Goal: Task Accomplishment & Management: Manage account settings

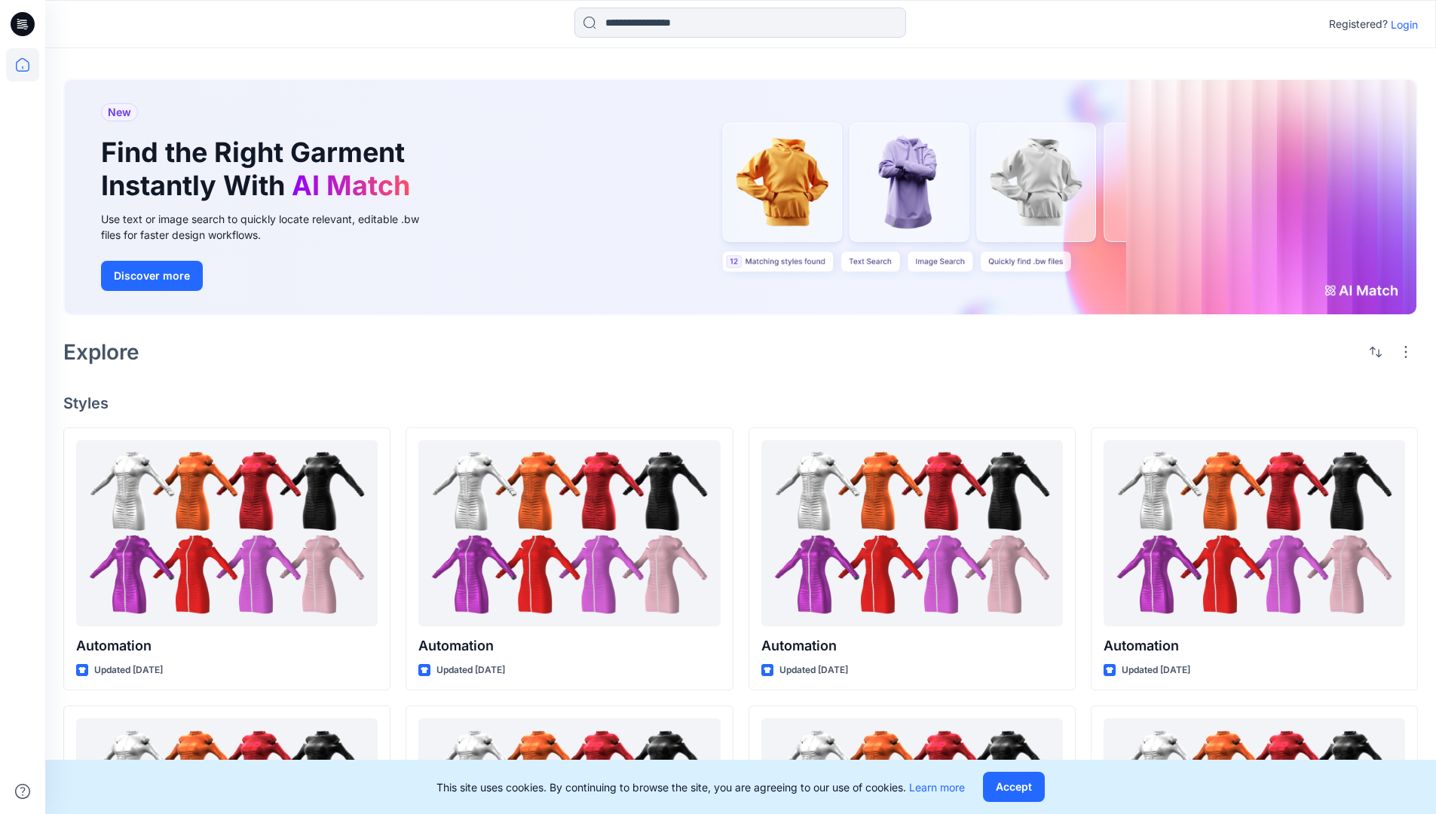
click at [1400, 24] on p "Login" at bounding box center [1403, 25] width 27 height 16
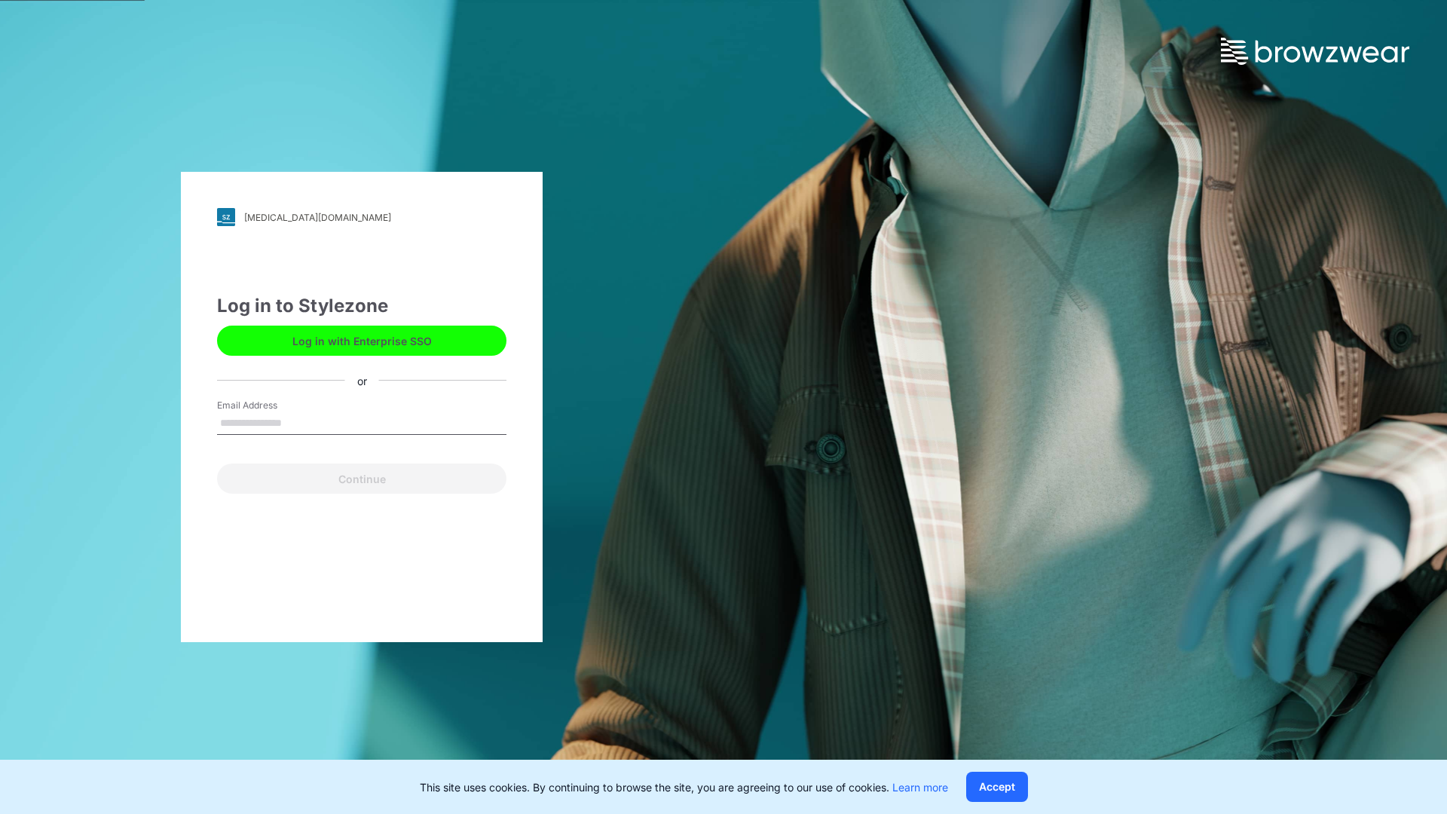
click at [298, 422] on input "Email Address" at bounding box center [361, 423] width 289 height 23
type input "**********"
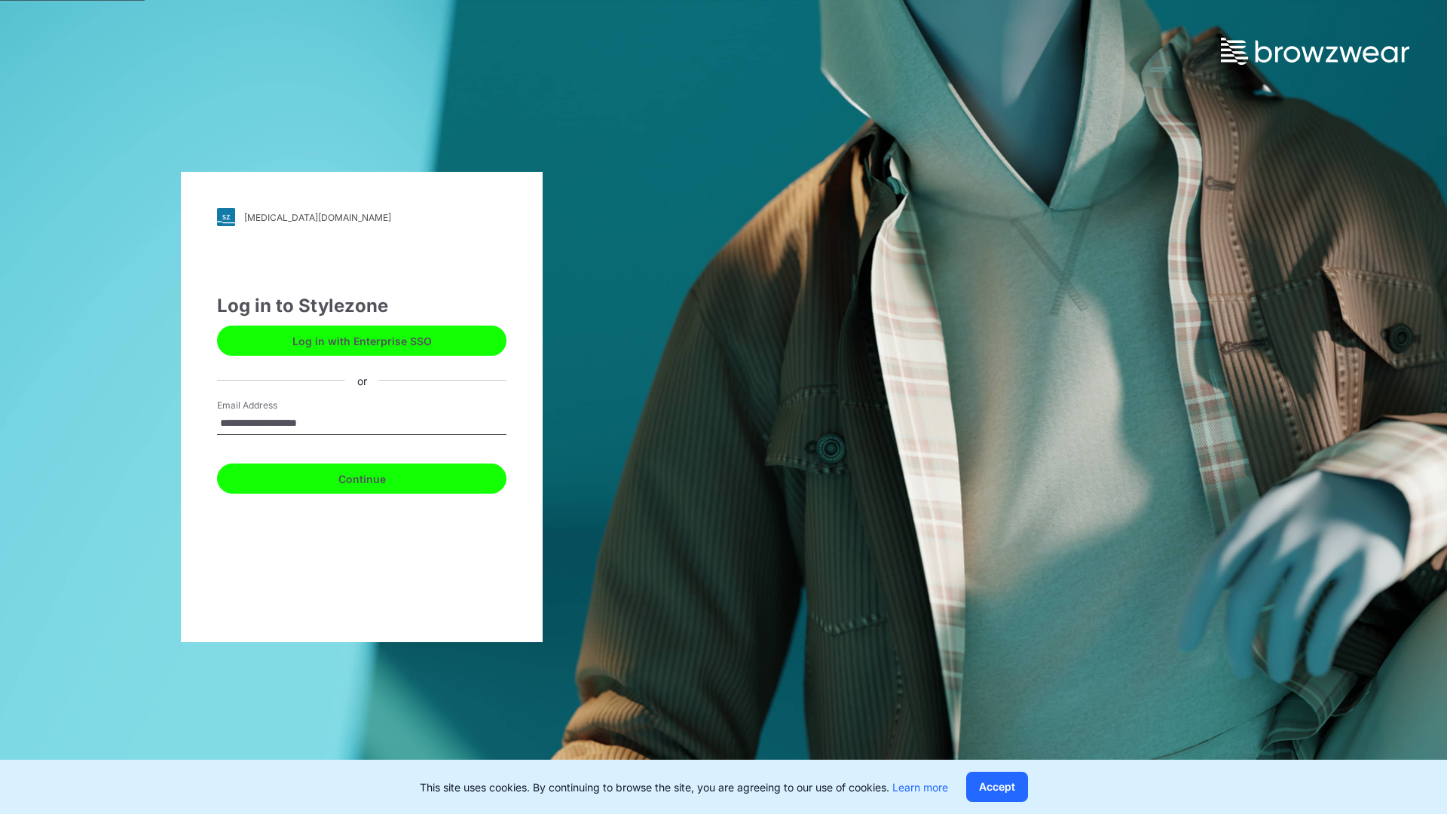
click at [378, 476] on button "Continue" at bounding box center [361, 478] width 289 height 30
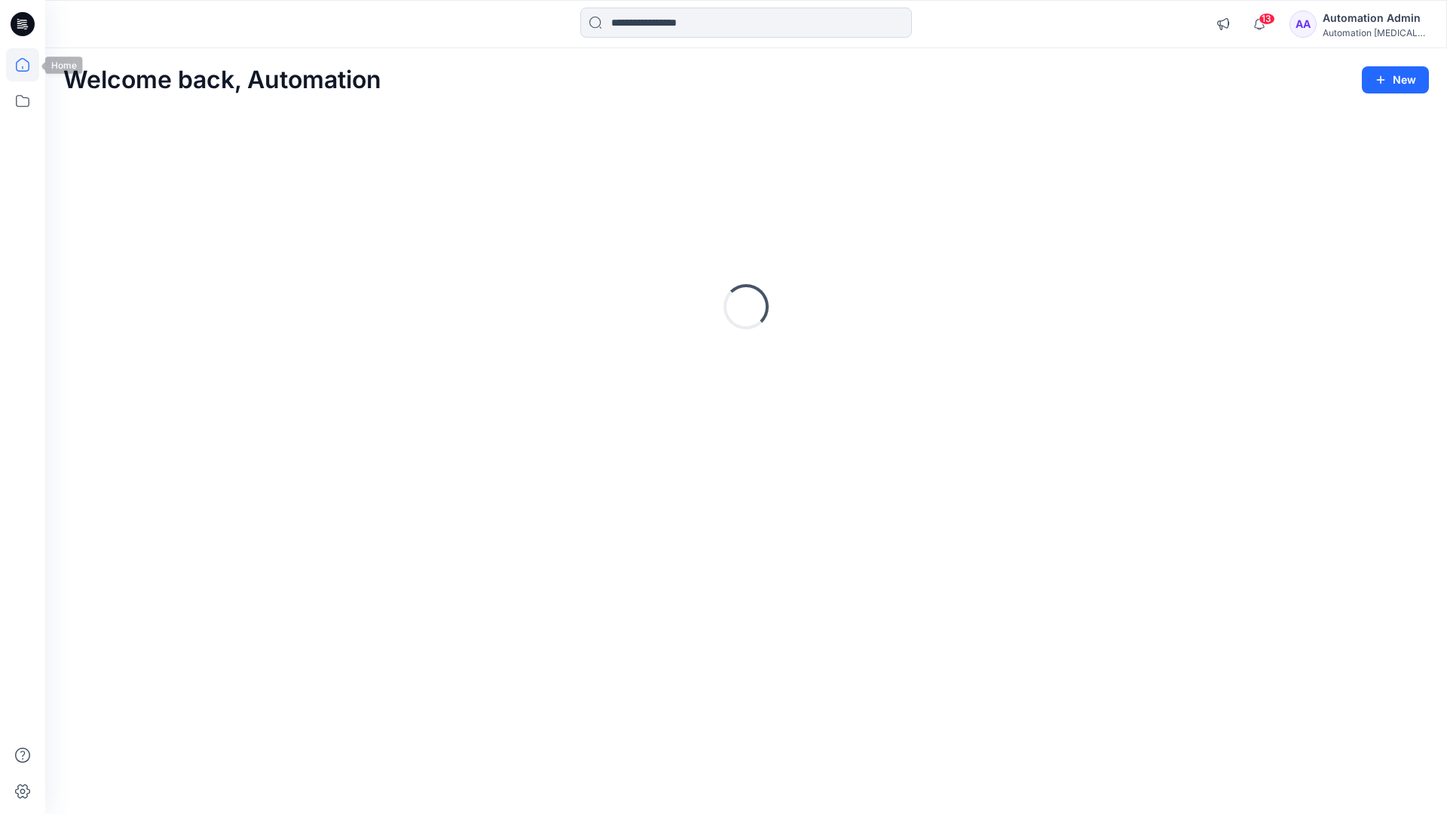
click at [29, 65] on icon at bounding box center [23, 65] width 14 height 14
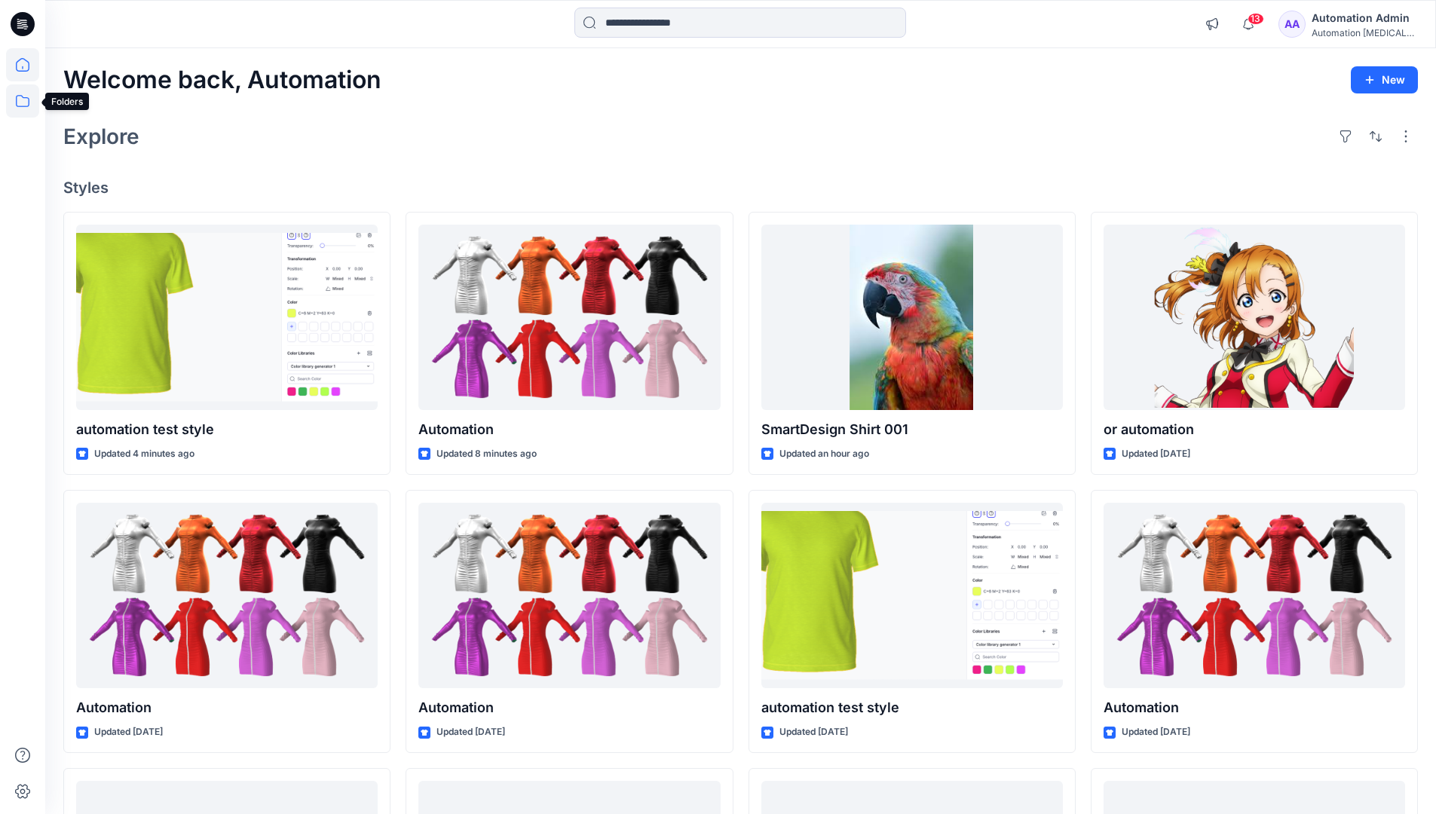
click at [23, 100] on icon at bounding box center [22, 100] width 33 height 33
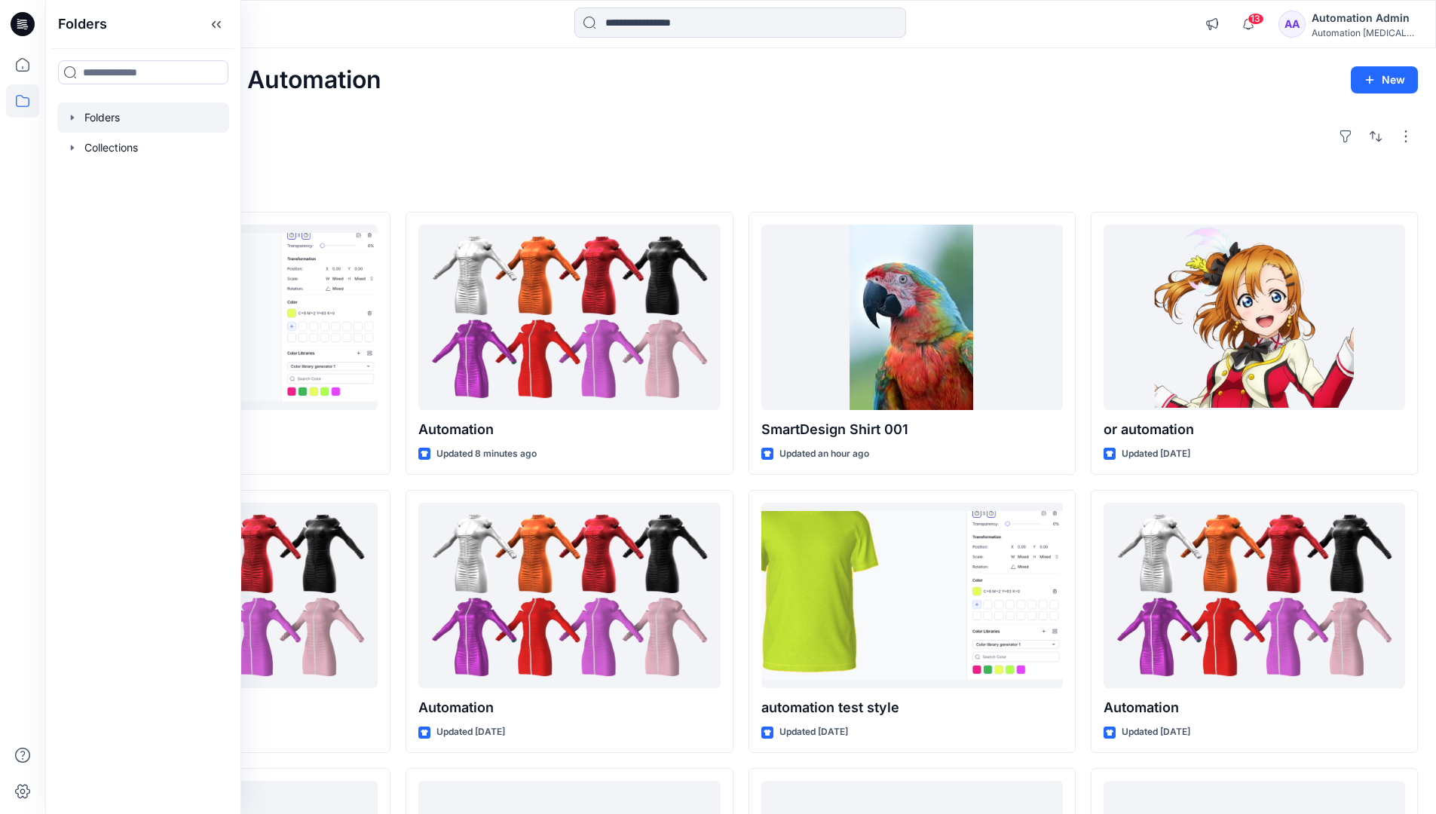
click at [95, 115] on div at bounding box center [143, 117] width 172 height 30
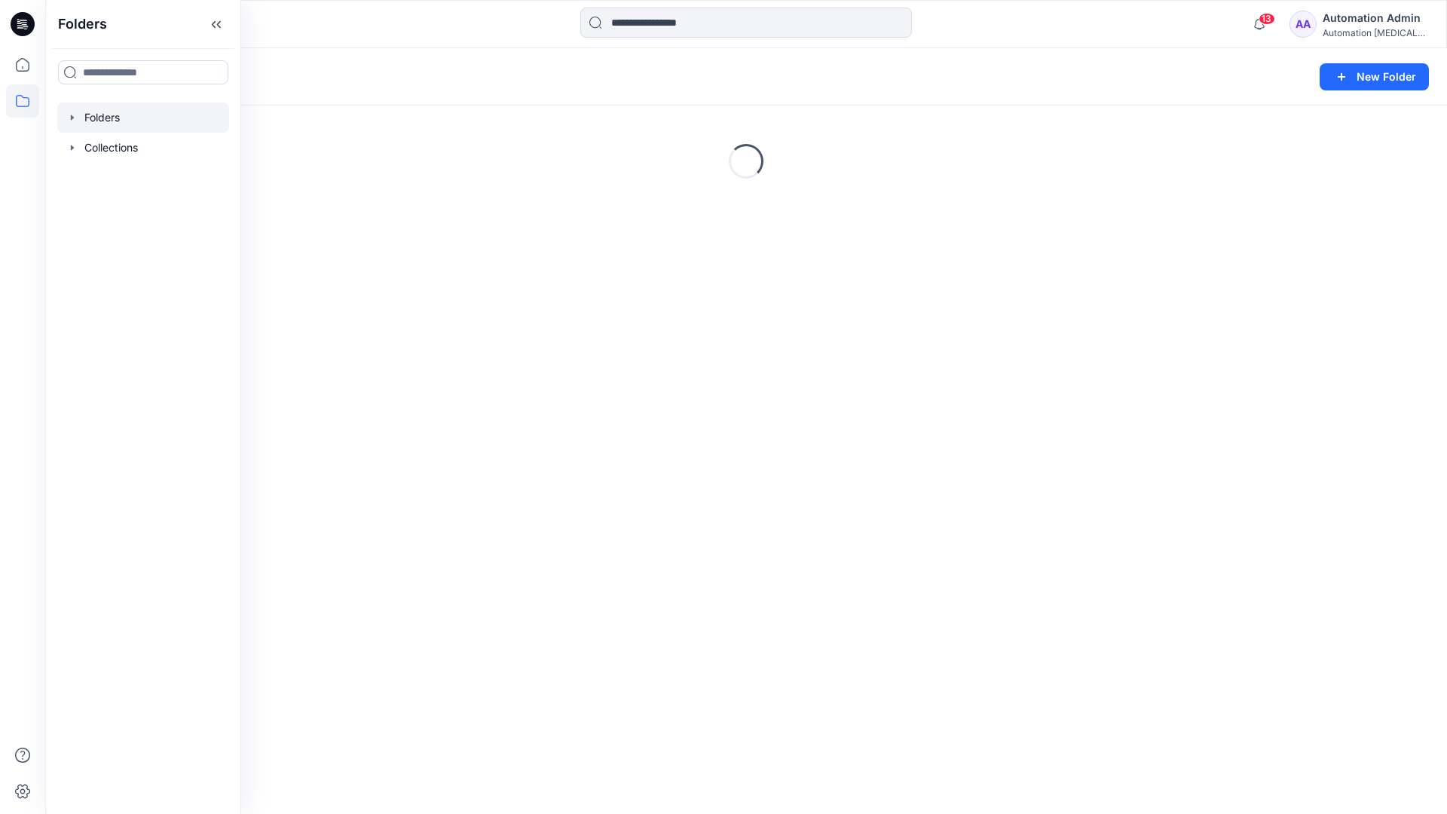
click at [758, 445] on div "Folders New Folder Loading..." at bounding box center [746, 431] width 1402 height 766
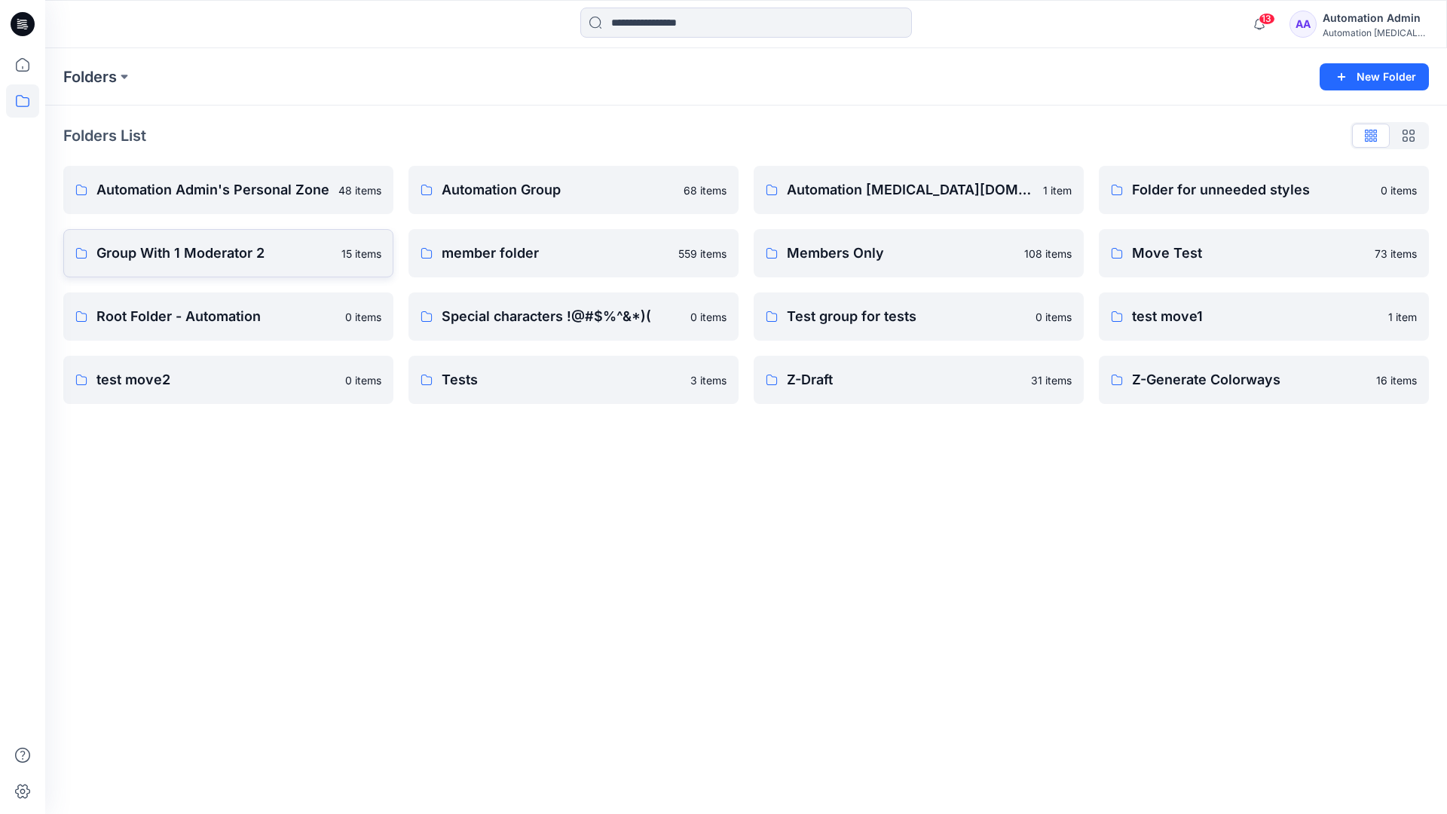
click at [130, 255] on p "Group With 1 Moderator 2" at bounding box center [214, 253] width 236 height 21
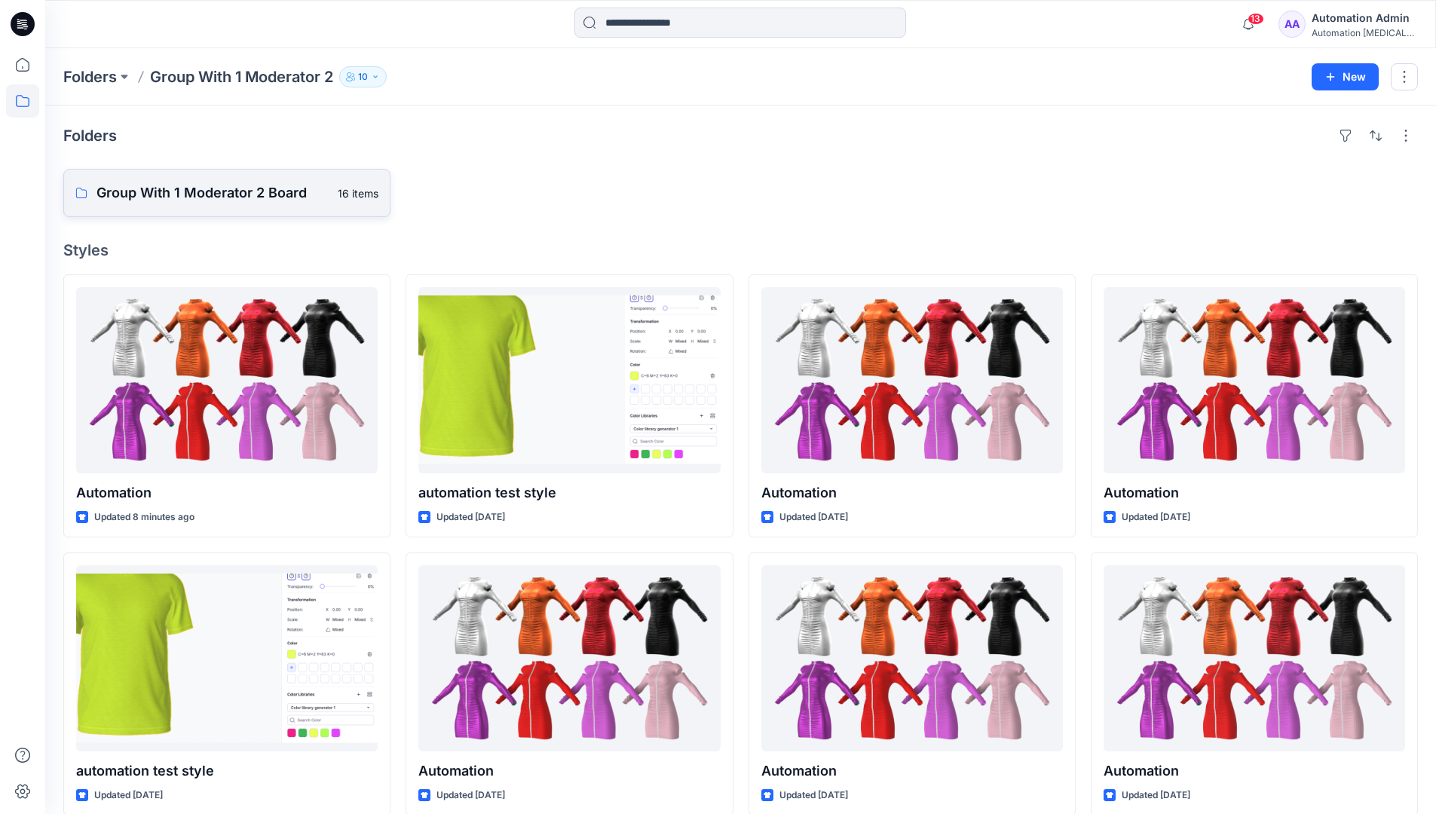
click at [234, 193] on p "Group With 1 Moderator 2 Board" at bounding box center [212, 192] width 232 height 21
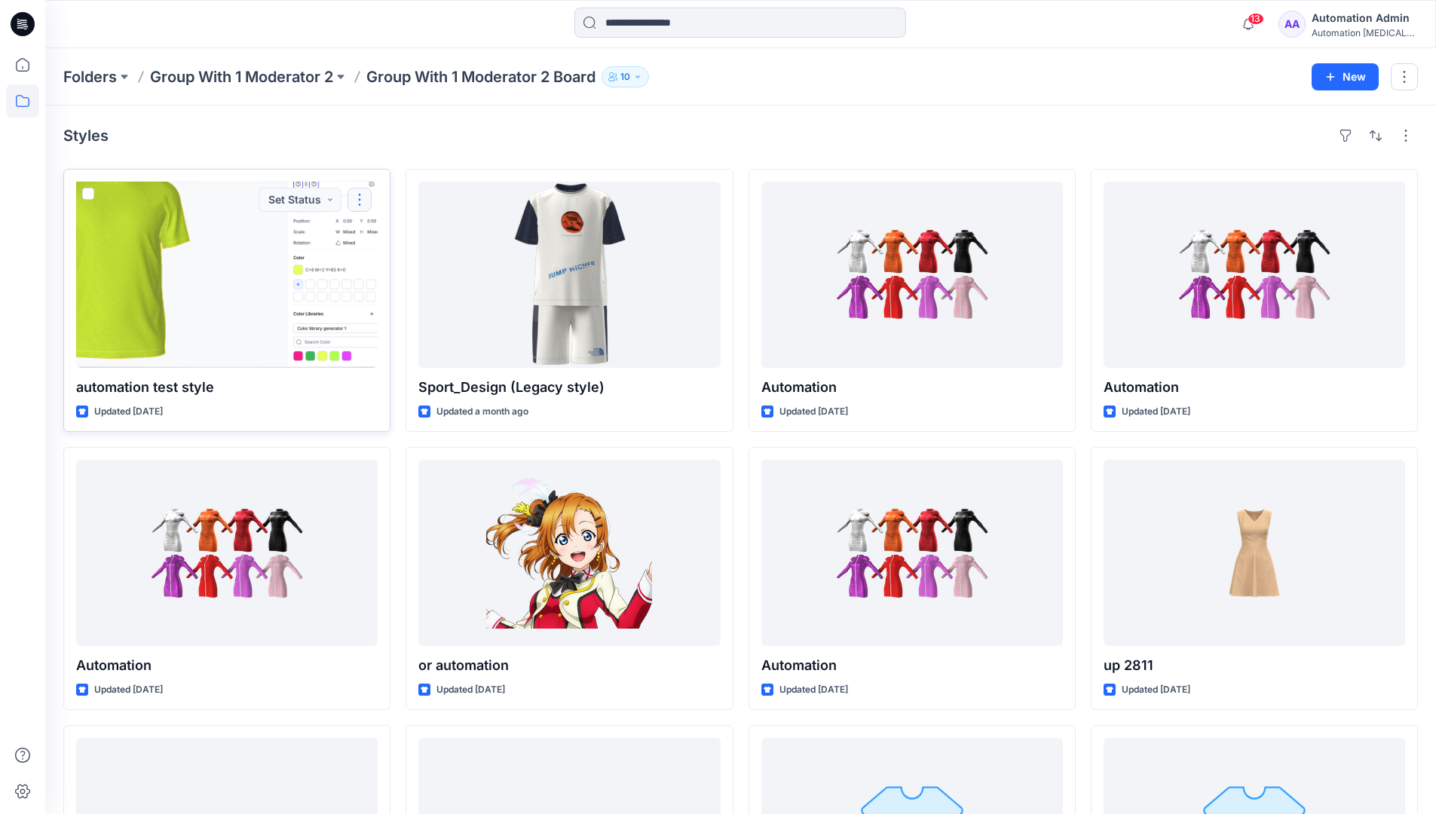
click at [357, 206] on button "button" at bounding box center [359, 200] width 24 height 24
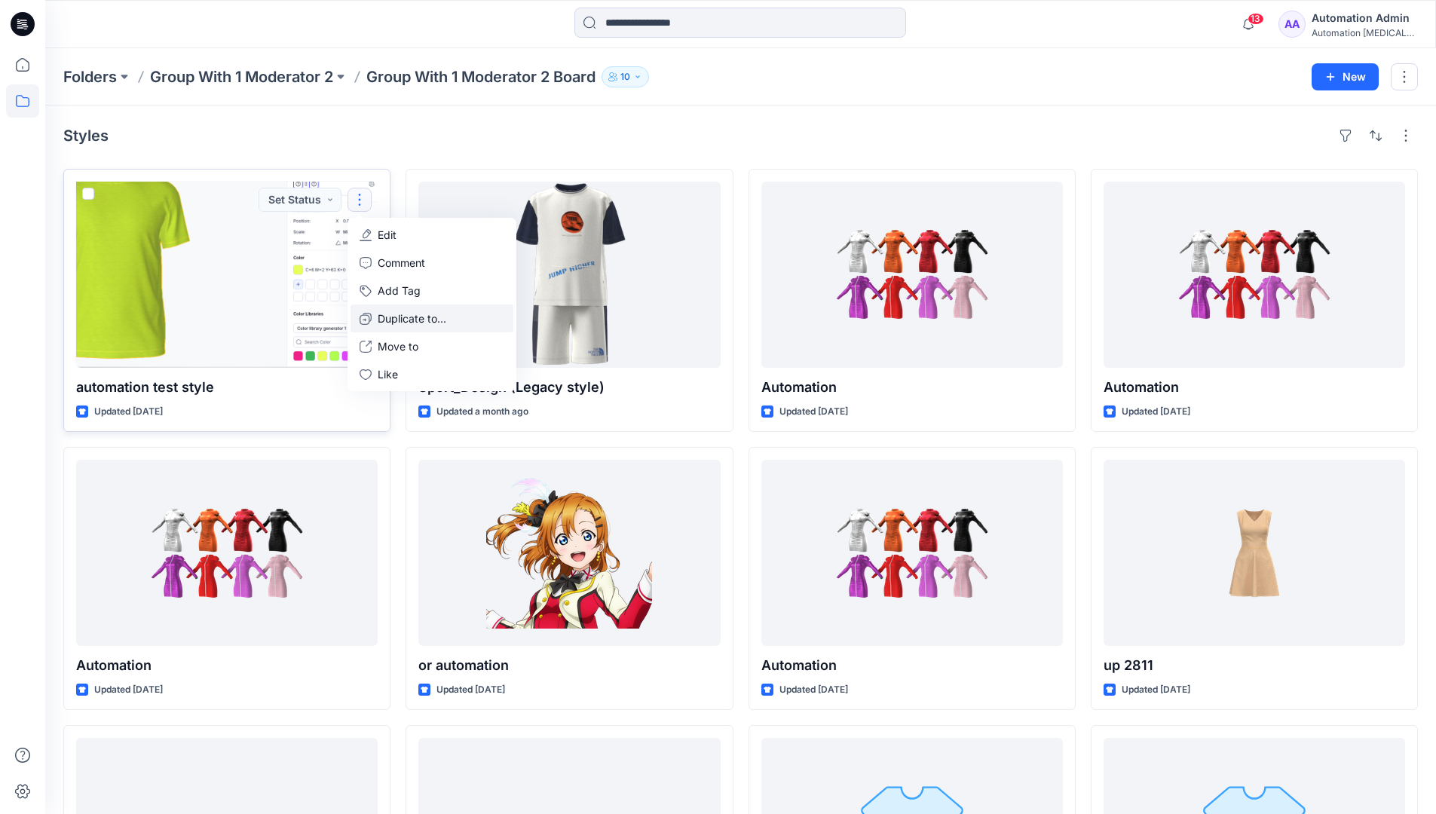
click at [415, 313] on p "Duplicate to..." at bounding box center [412, 318] width 69 height 16
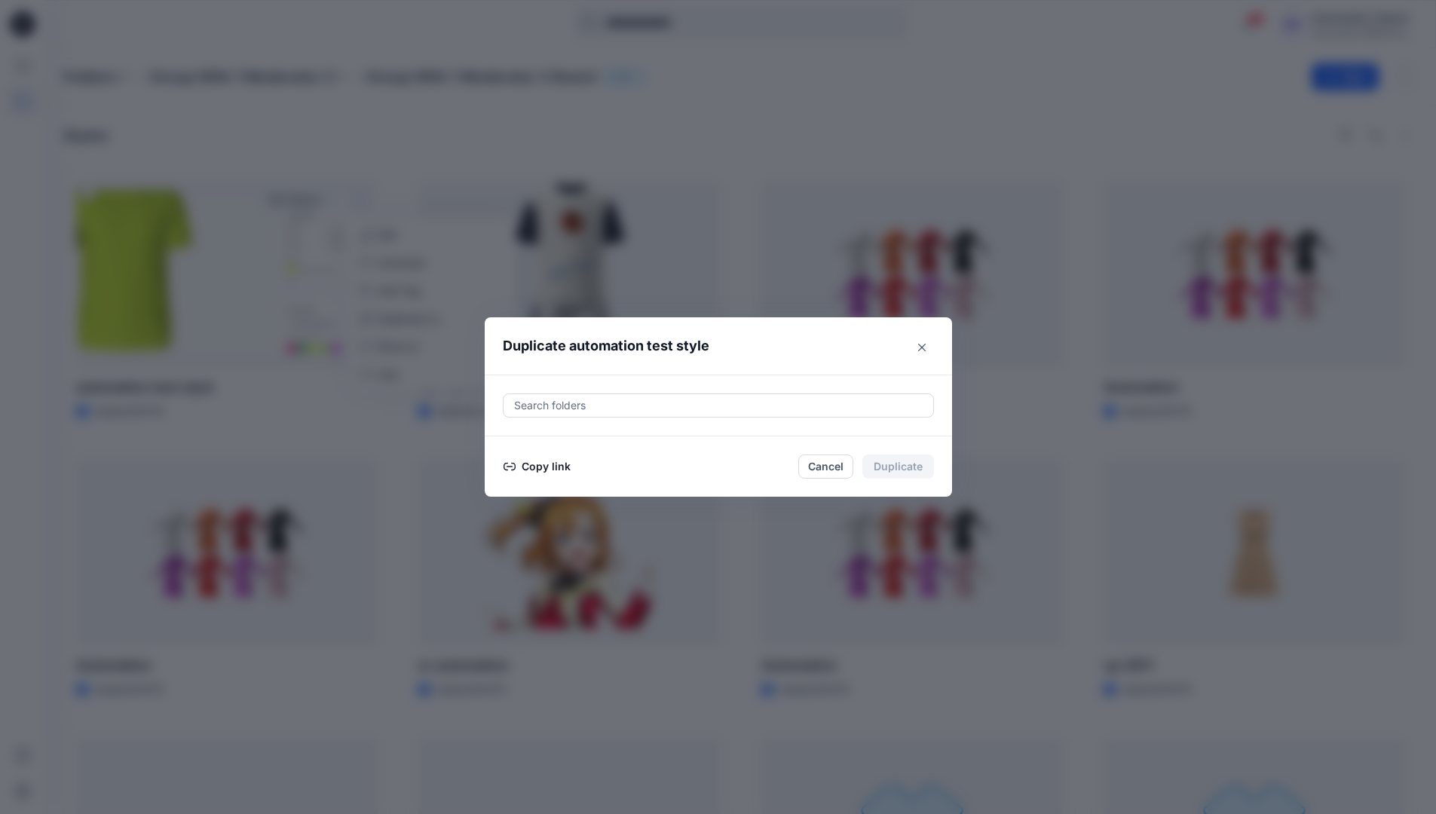
click at [623, 400] on div at bounding box center [717, 405] width 411 height 18
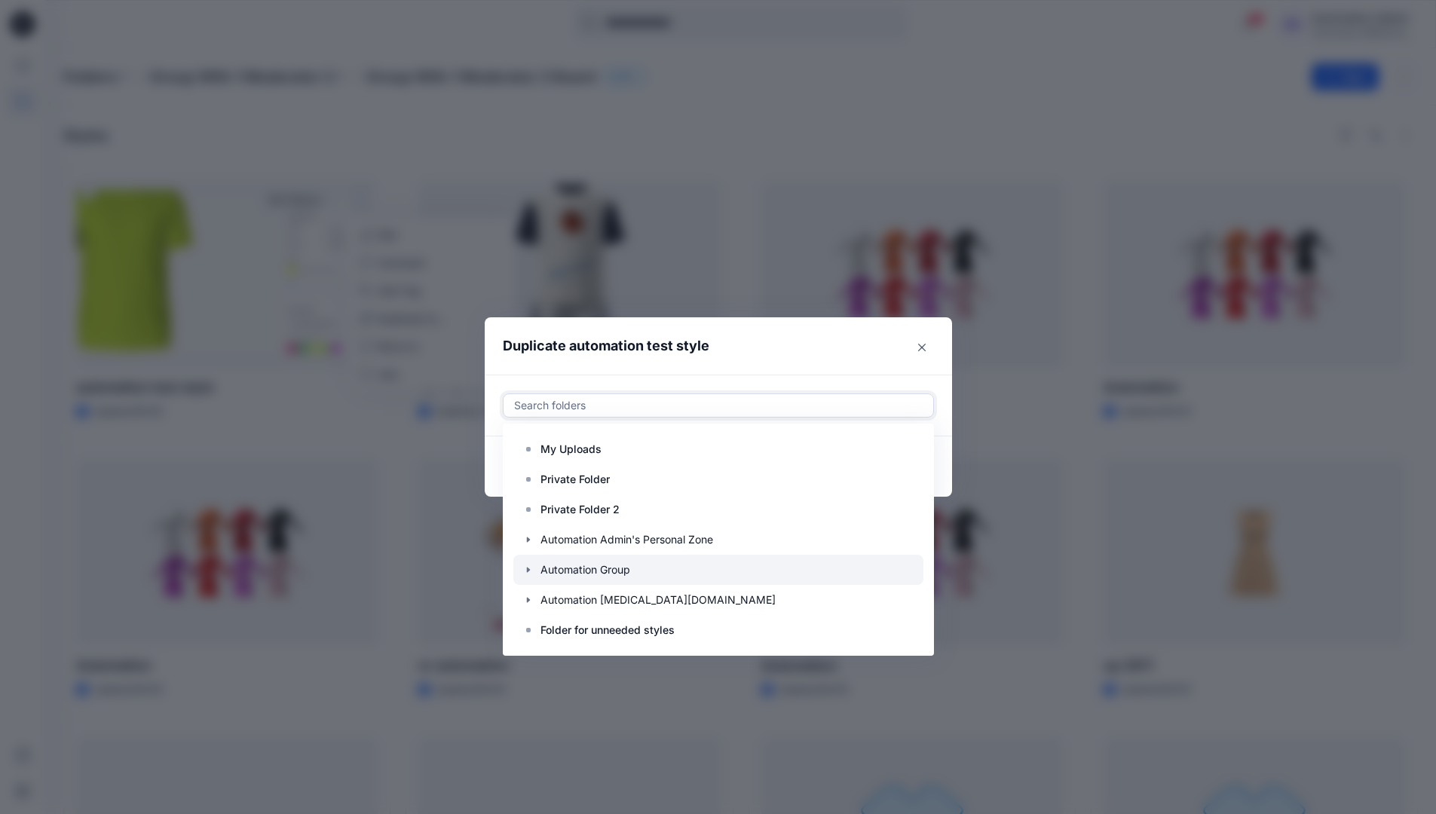
click at [534, 569] on icon "button" at bounding box center [528, 570] width 12 height 12
click at [585, 592] on p "Automation Board" at bounding box center [600, 600] width 90 height 18
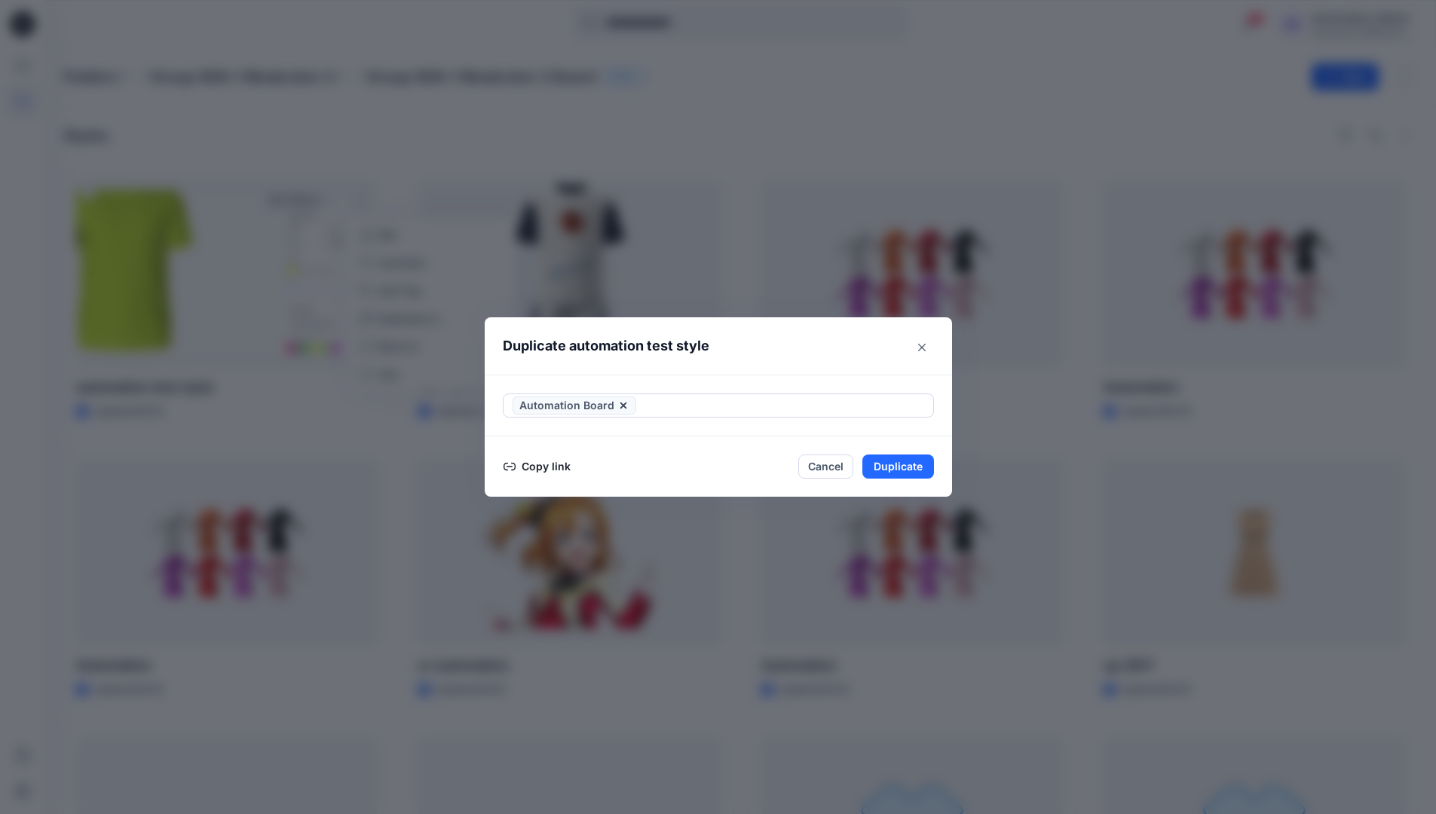
click at [806, 344] on header "Duplicate automation test style" at bounding box center [703, 345] width 437 height 57
click at [906, 466] on button "Duplicate" at bounding box center [898, 466] width 72 height 24
click at [916, 465] on button "Close" at bounding box center [909, 466] width 49 height 24
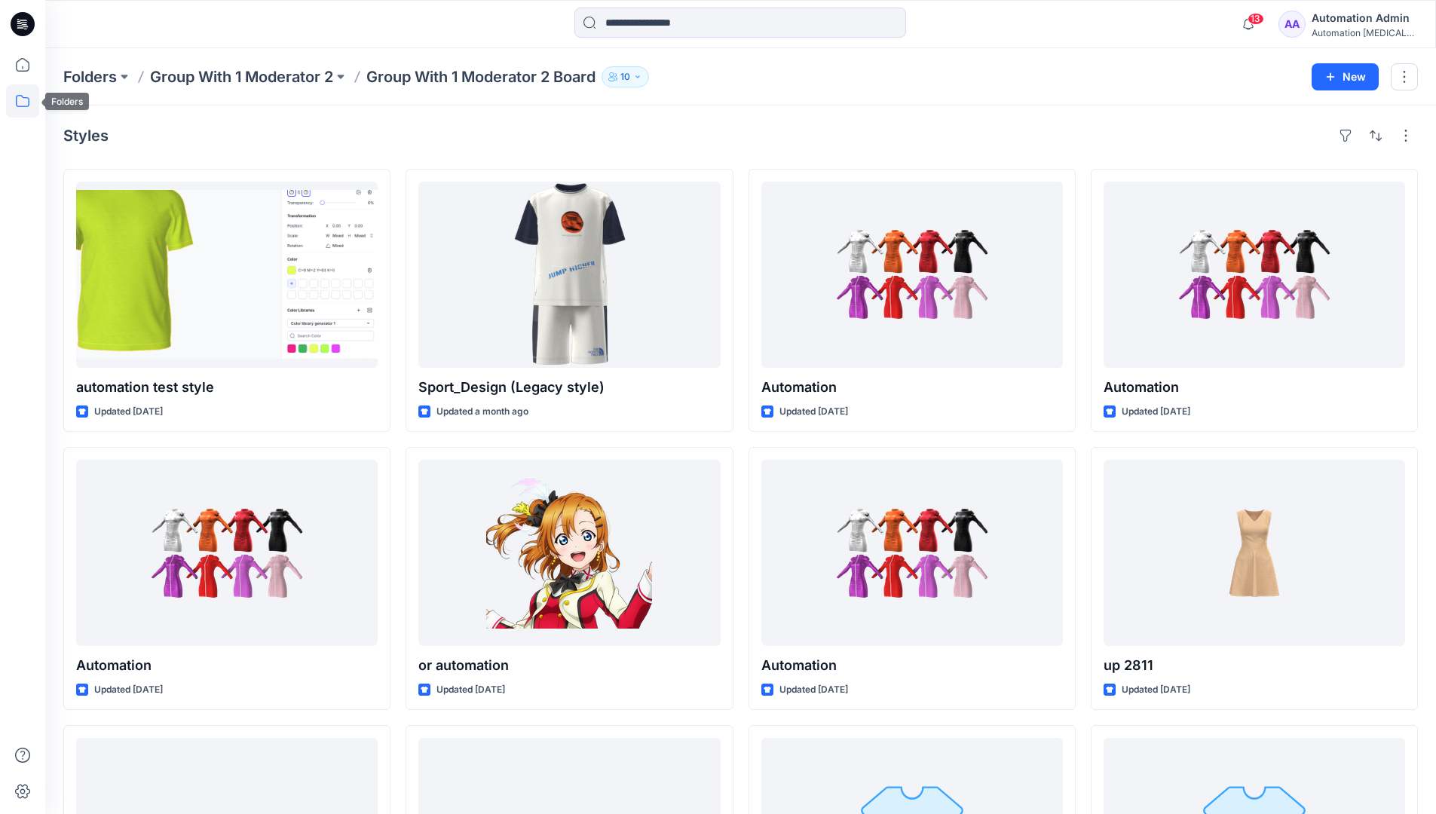
click at [24, 100] on icon at bounding box center [22, 100] width 33 height 33
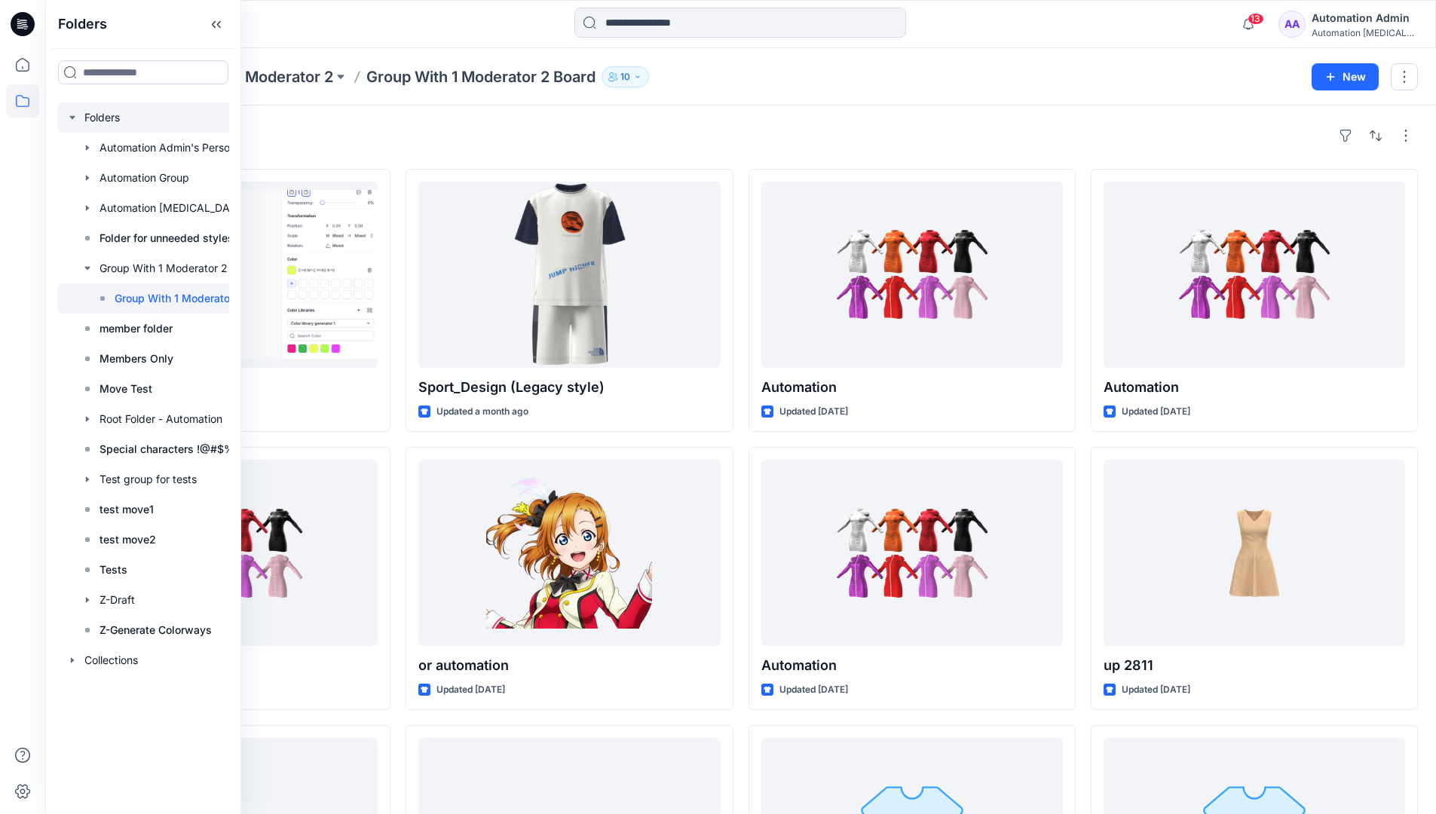
click at [99, 118] on div at bounding box center [170, 117] width 226 height 30
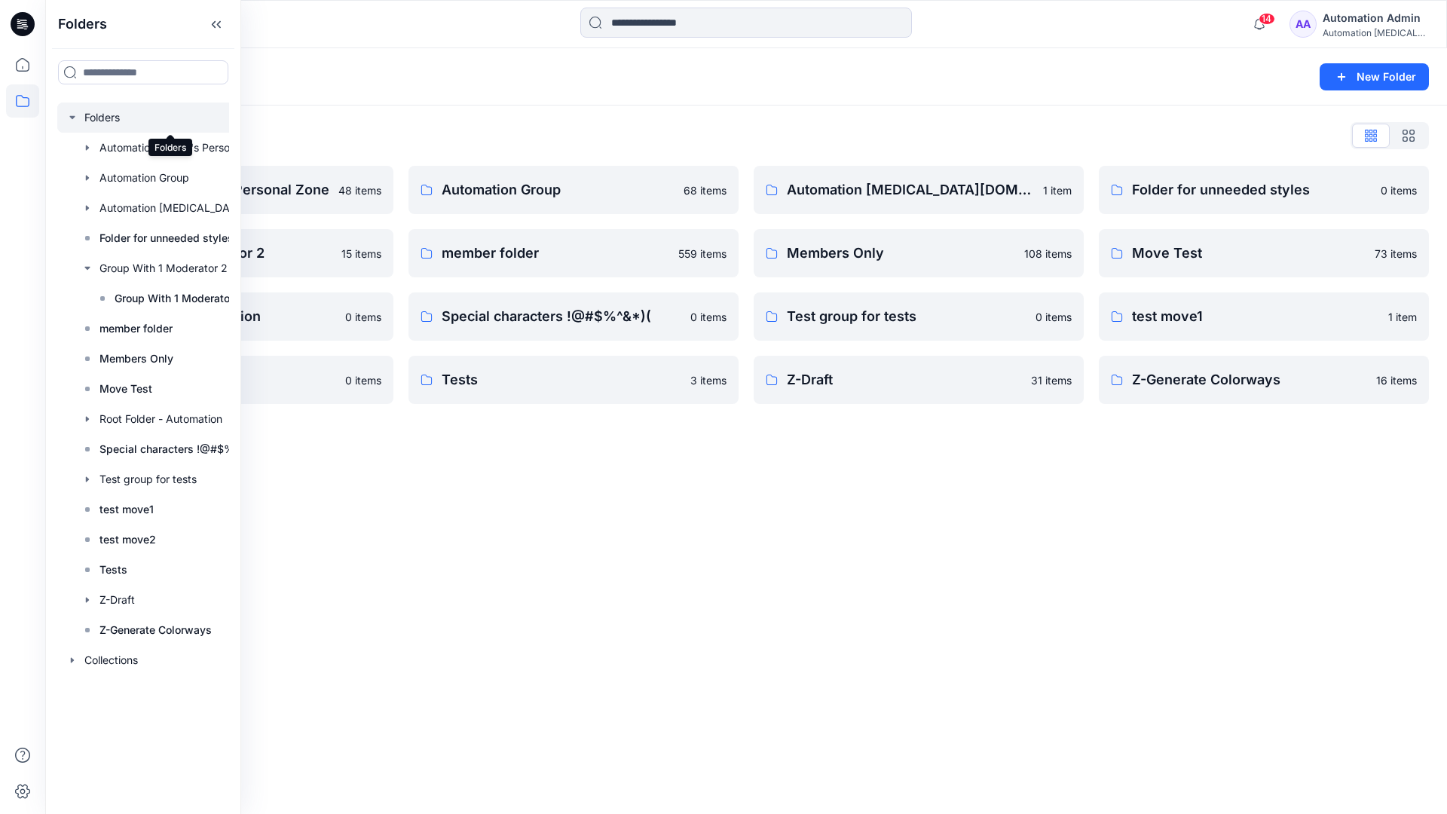
click at [786, 495] on div "Folders New Folder Folders List Automation Admin's Personal Zone 48 items Group…" at bounding box center [746, 431] width 1402 height 766
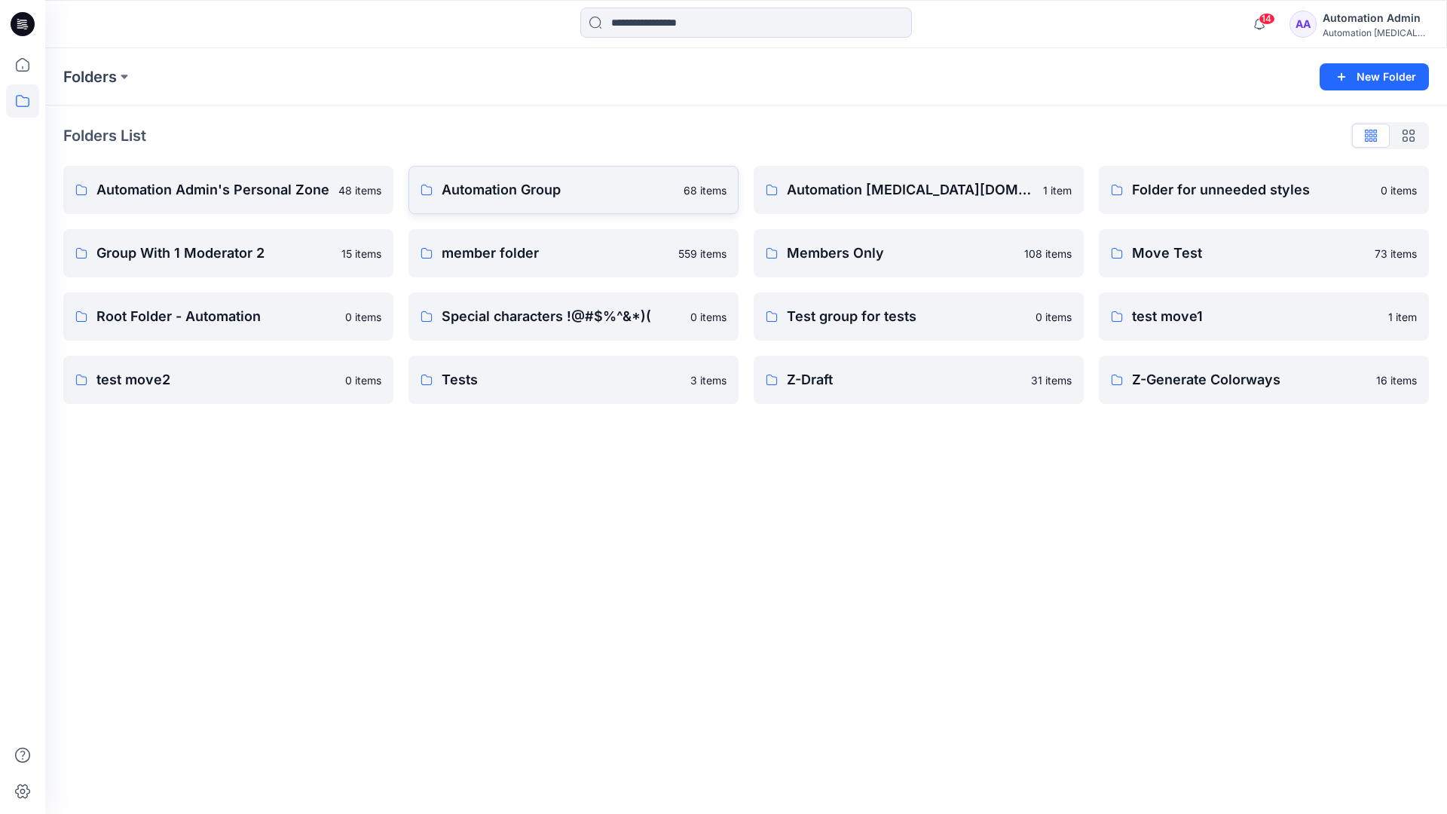
click at [537, 197] on p "Automation Group" at bounding box center [558, 189] width 233 height 21
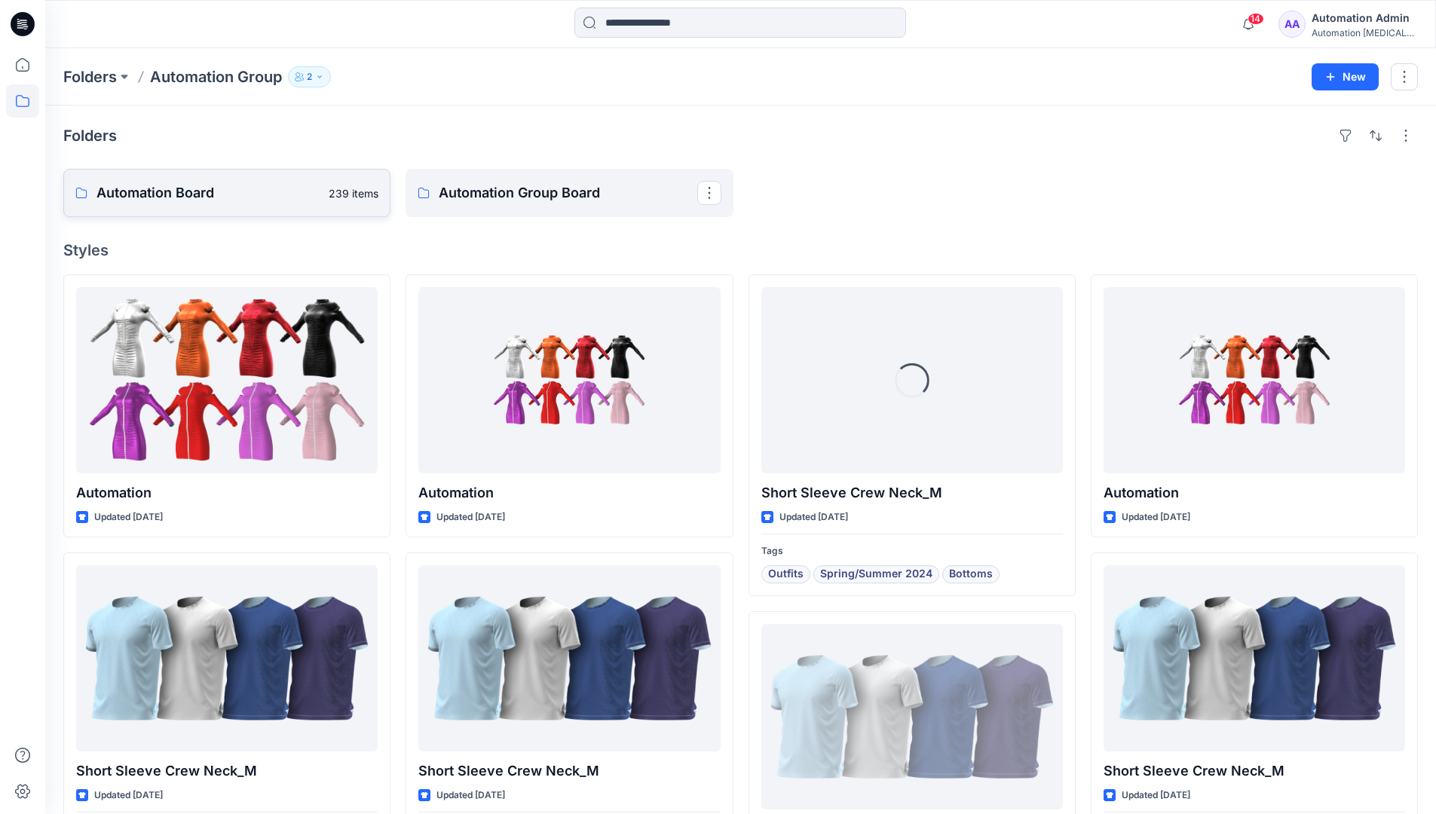
click at [256, 205] on link "Automation Board 239 items" at bounding box center [226, 193] width 327 height 48
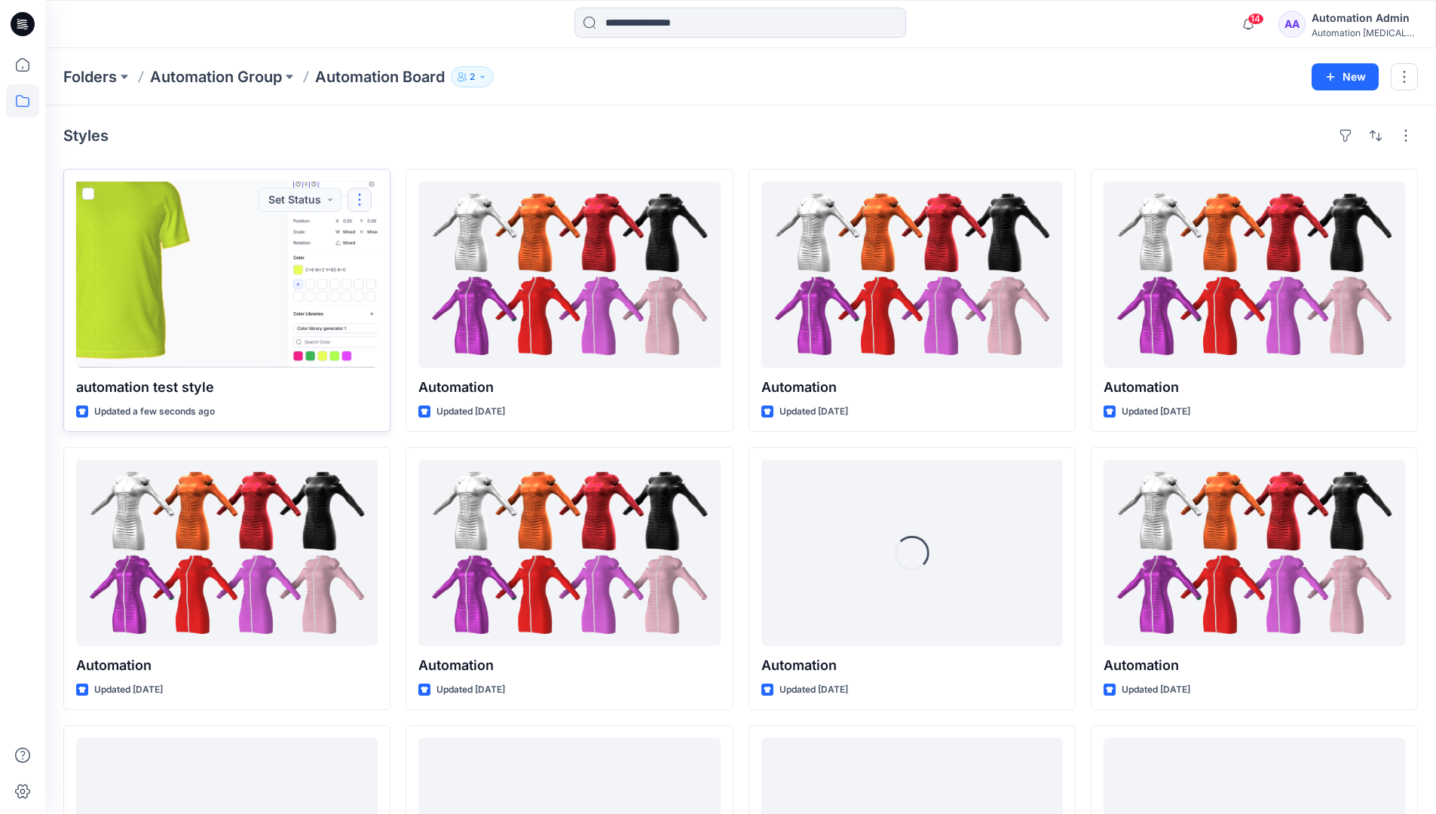
click at [360, 199] on button "button" at bounding box center [359, 200] width 24 height 24
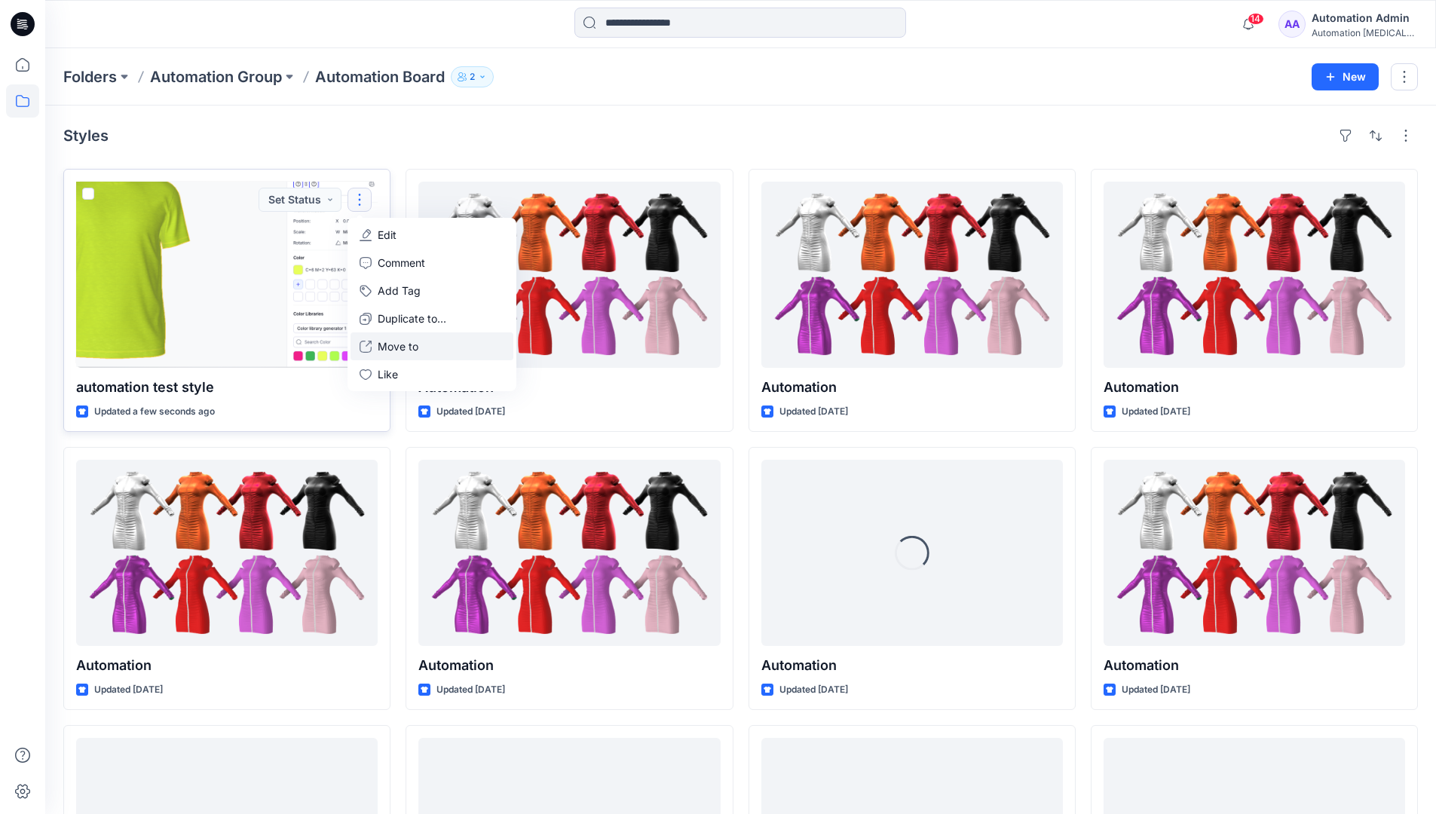
click at [395, 346] on p "Move to" at bounding box center [398, 346] width 41 height 16
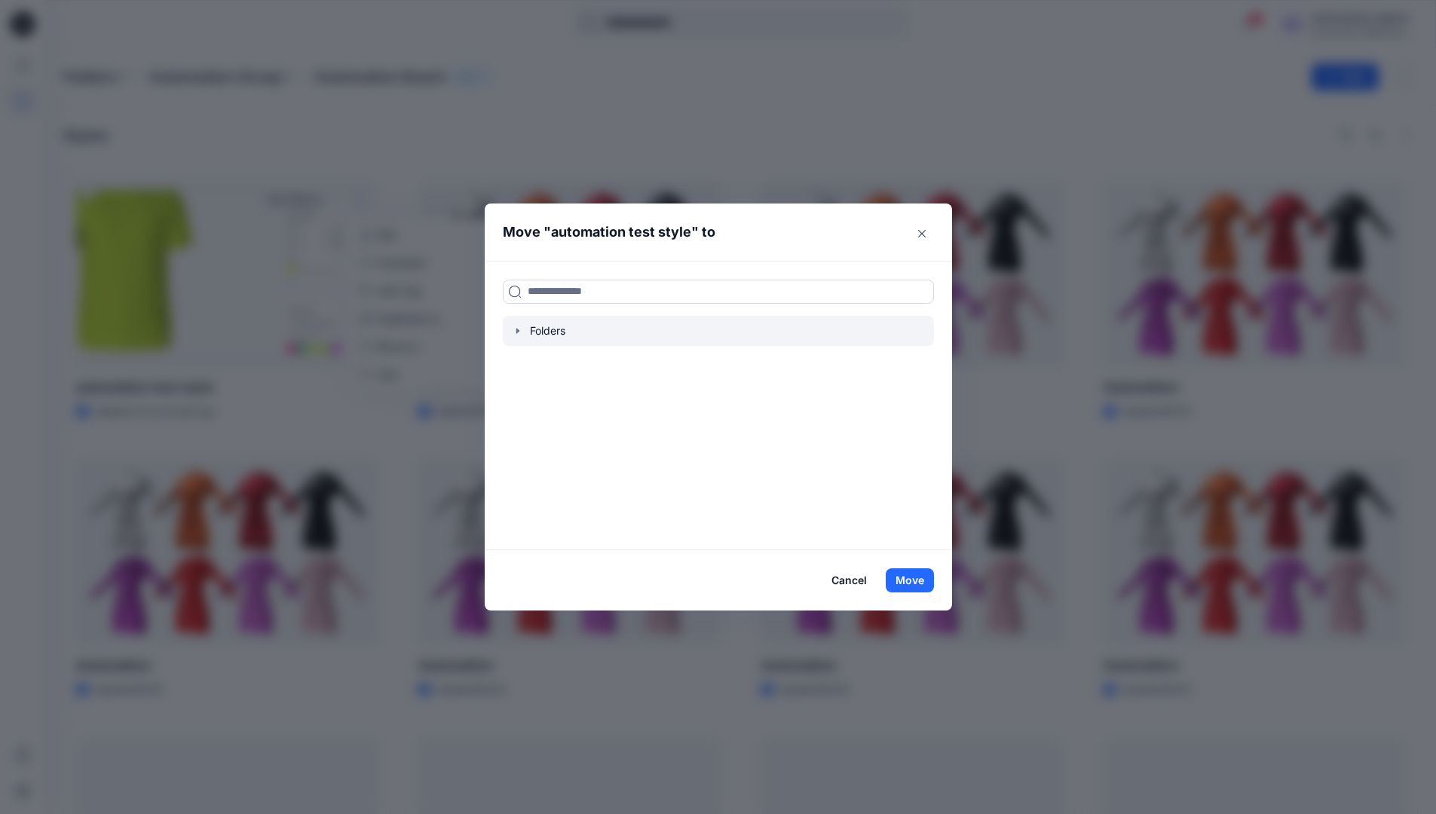
click at [518, 329] on icon "button" at bounding box center [516, 330] width 3 height 5
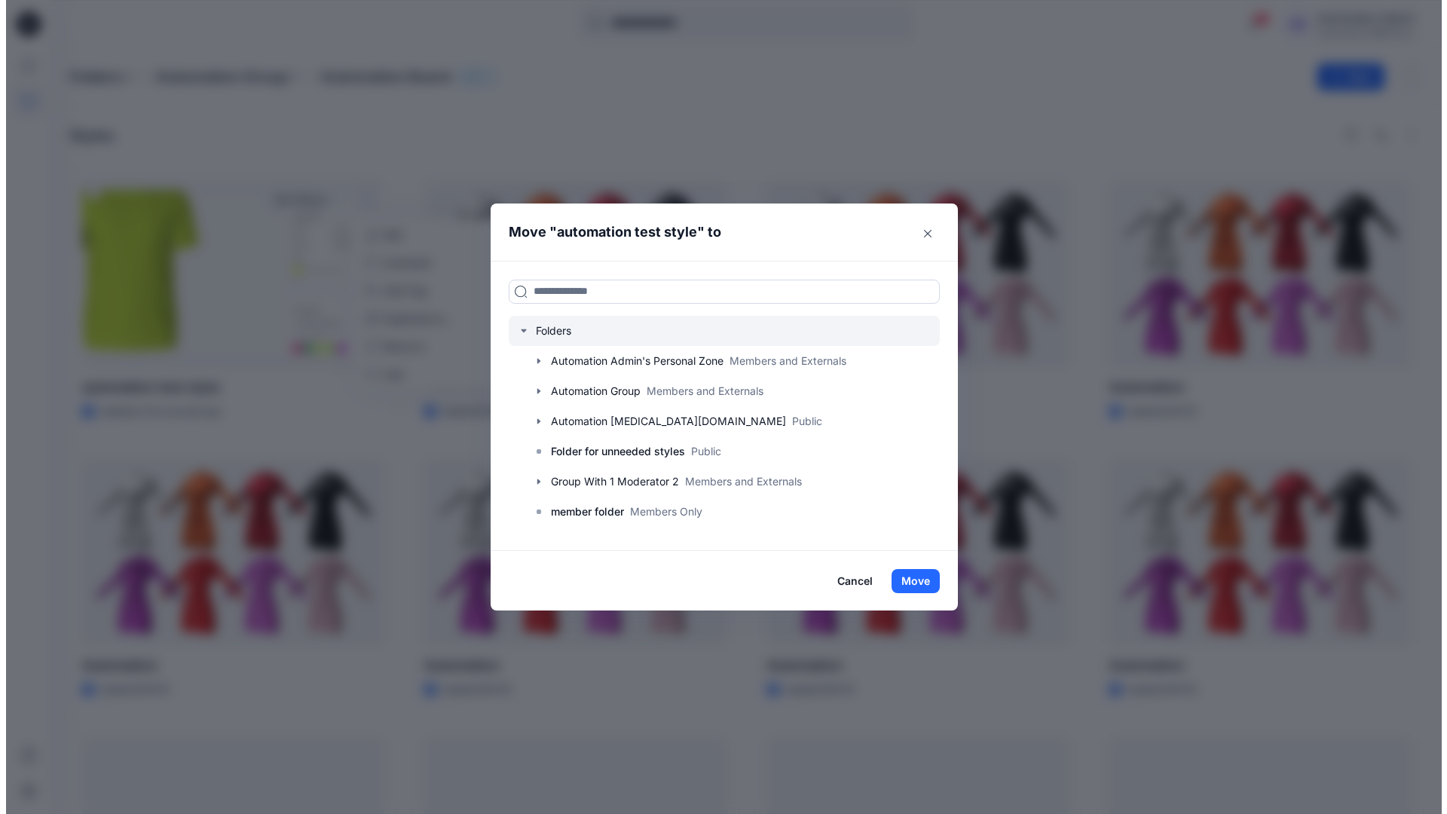
scroll to position [148, 0]
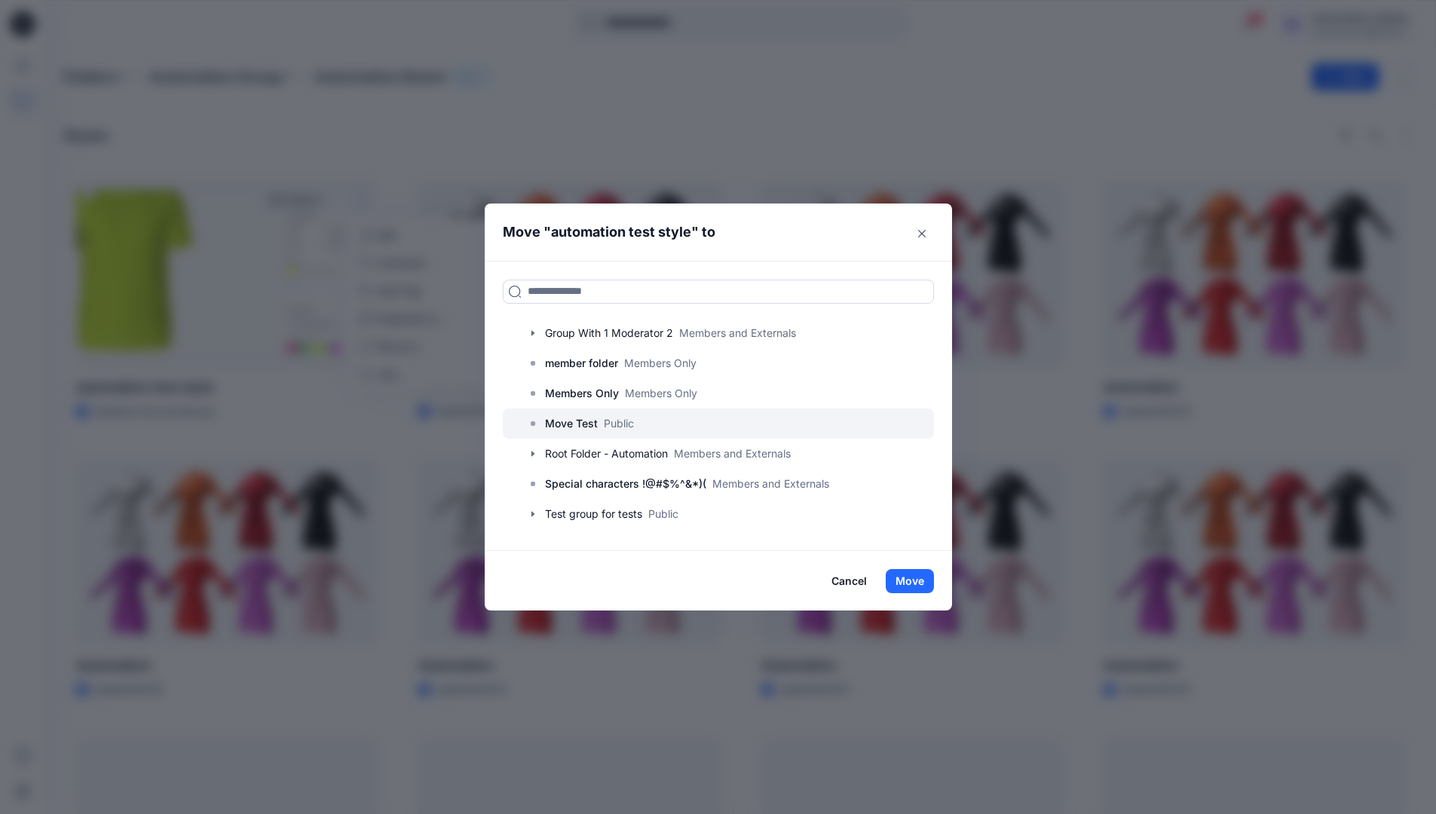
click at [580, 426] on p "Move Test" at bounding box center [571, 423] width 53 height 18
click at [921, 575] on button "Move" at bounding box center [909, 581] width 48 height 24
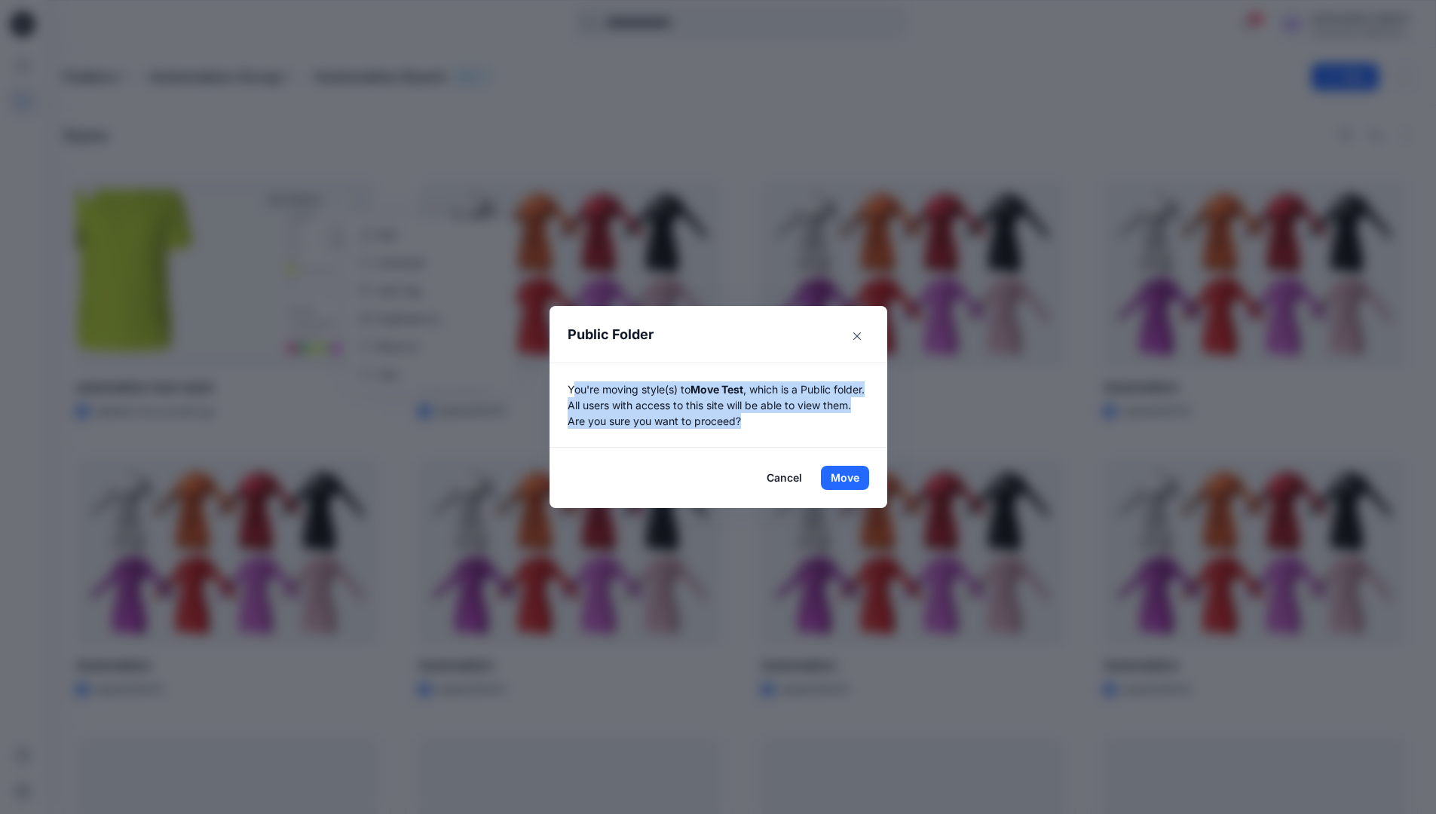
drag, startPoint x: 921, startPoint y: 575, endPoint x: 831, endPoint y: 416, distance: 182.6
click at [831, 416] on p "You're moving style(s) to Move Test , which is a Public folder. All users with …" at bounding box center [717, 404] width 301 height 47
click at [850, 478] on button "Move" at bounding box center [845, 478] width 48 height 24
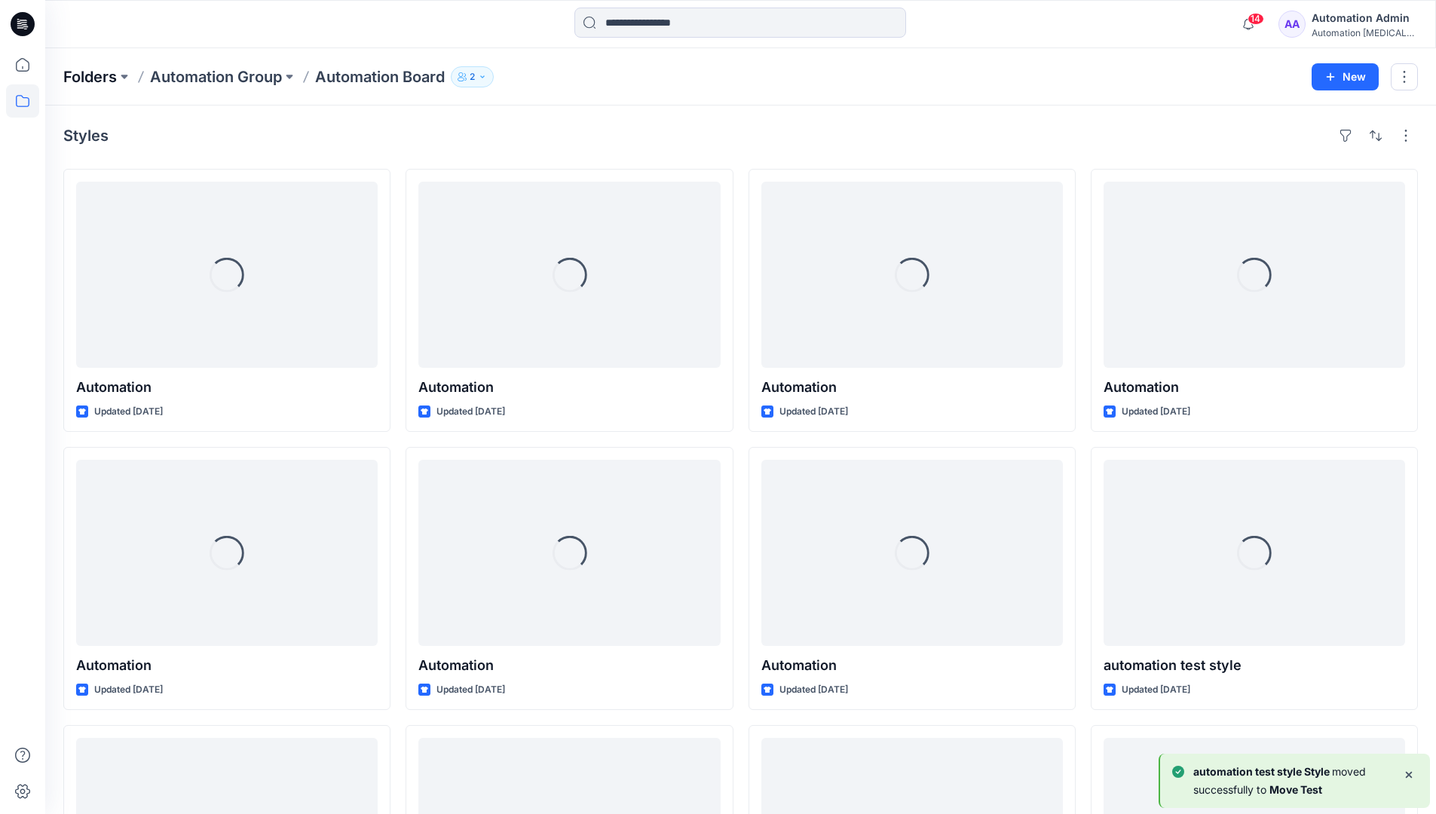
click at [87, 76] on p "Folders" at bounding box center [90, 76] width 54 height 21
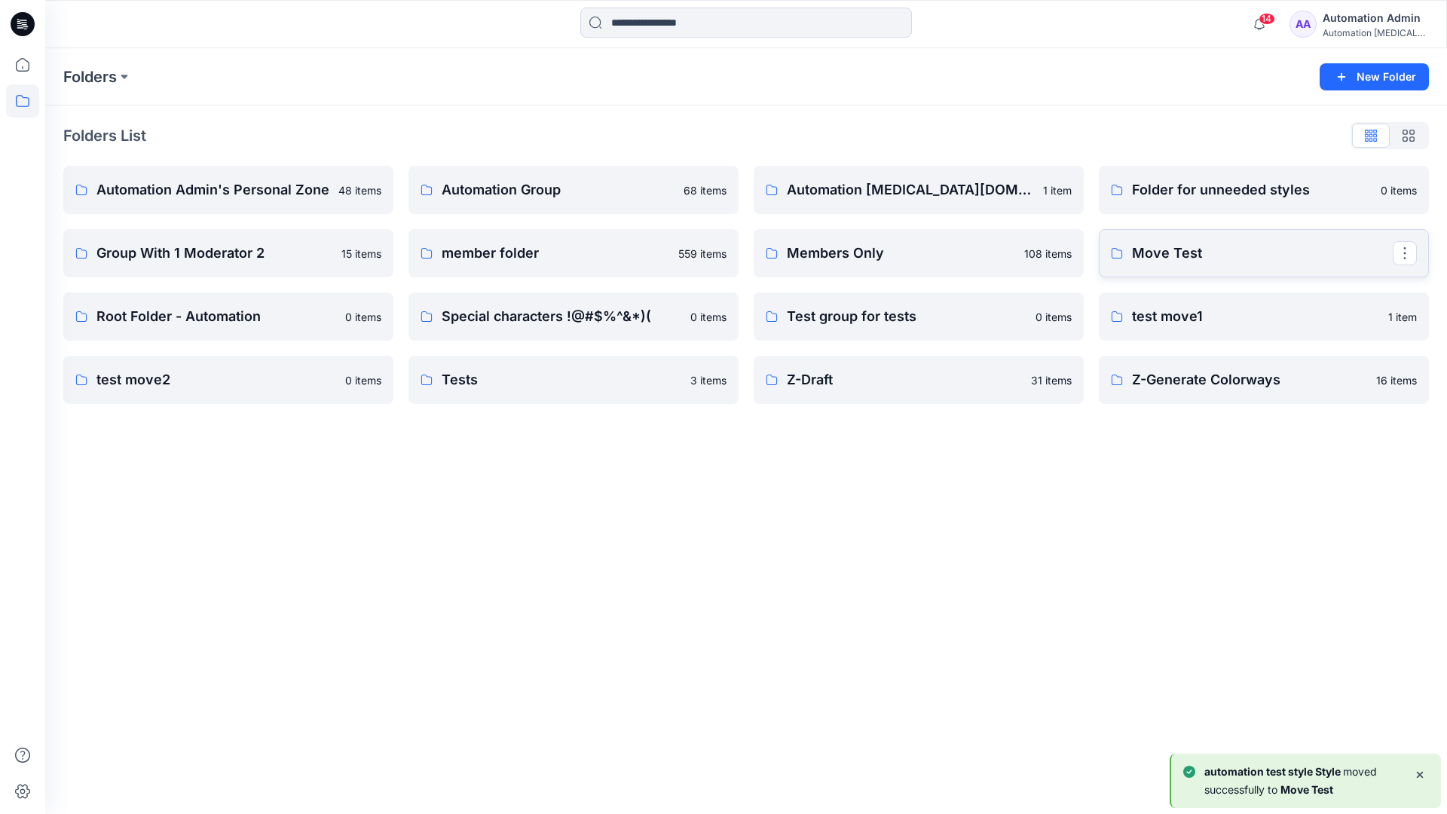
click at [1197, 256] on p "Move Test" at bounding box center [1262, 253] width 261 height 21
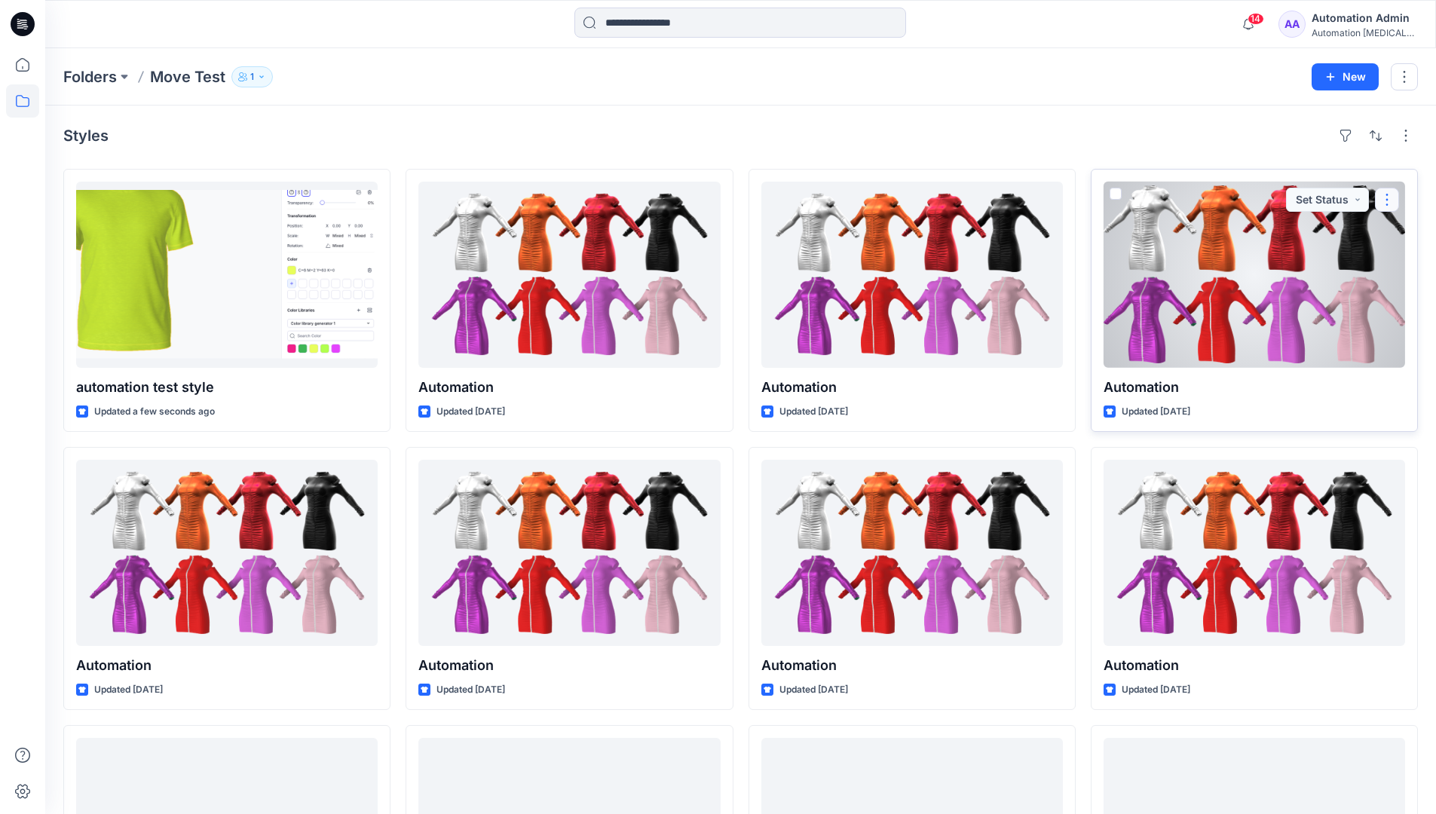
click at [1381, 206] on button "button" at bounding box center [1387, 200] width 24 height 24
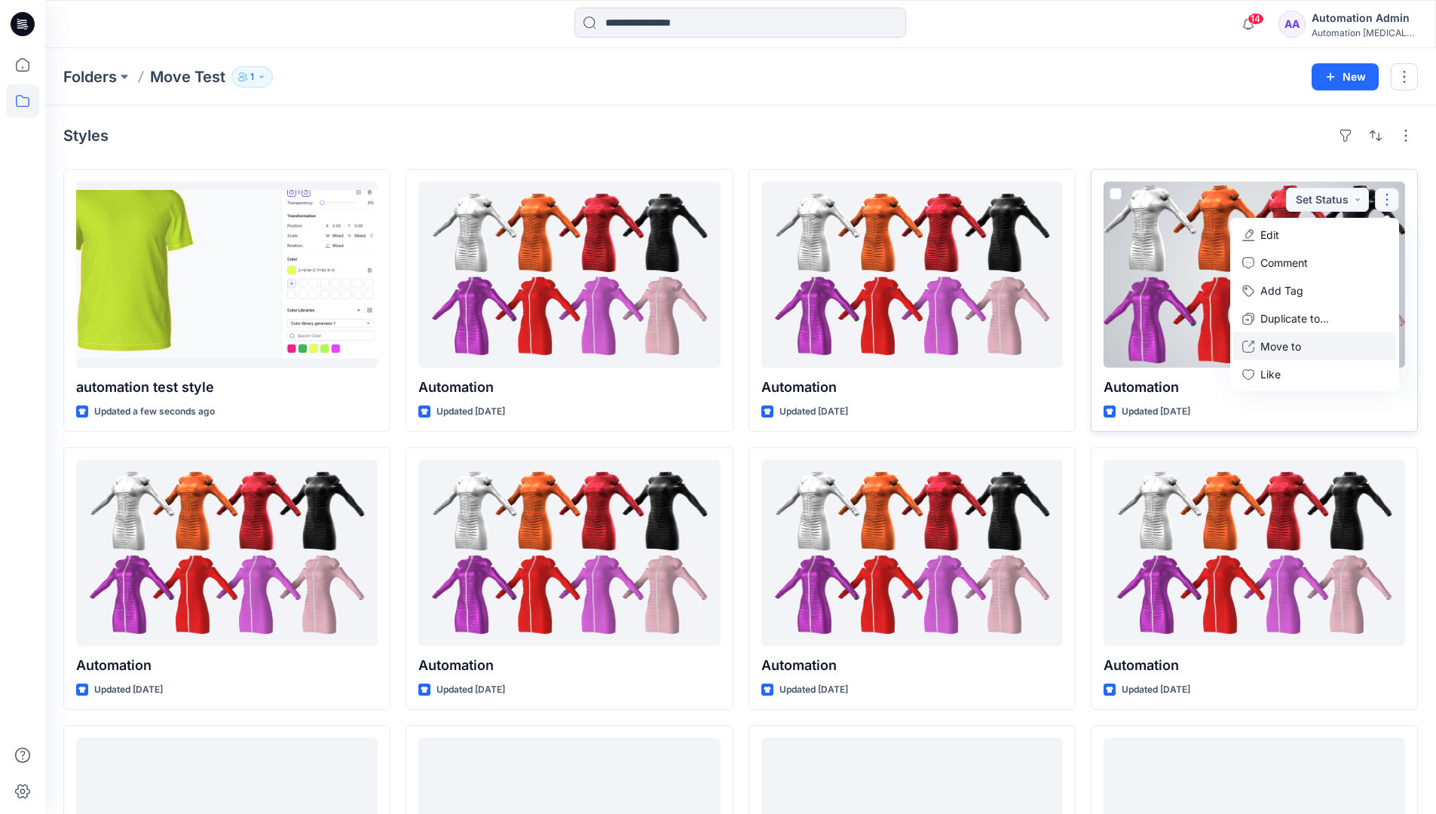
click at [1283, 343] on p "Move to" at bounding box center [1280, 346] width 41 height 16
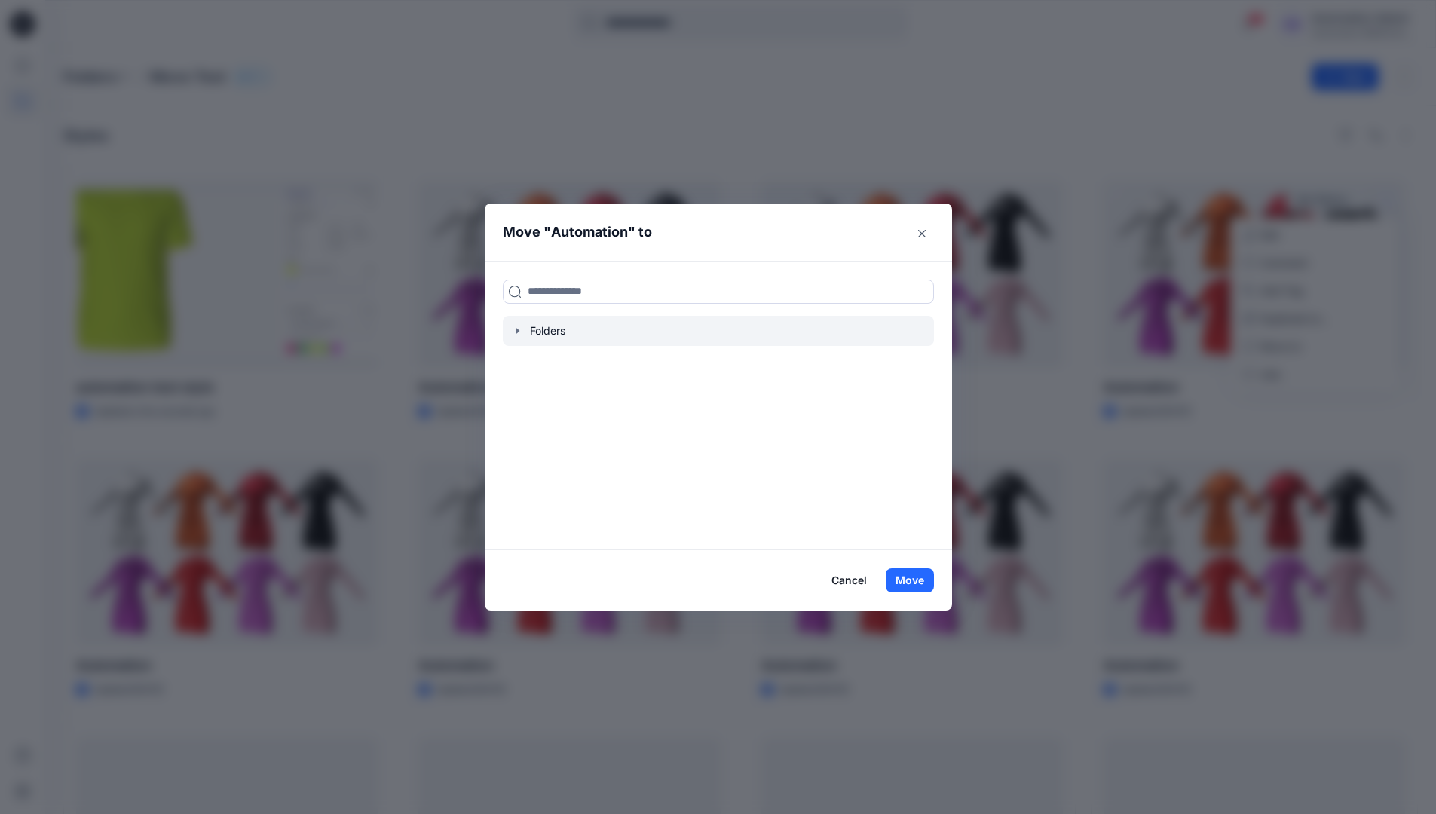
click at [518, 331] on icon "button" at bounding box center [516, 330] width 3 height 5
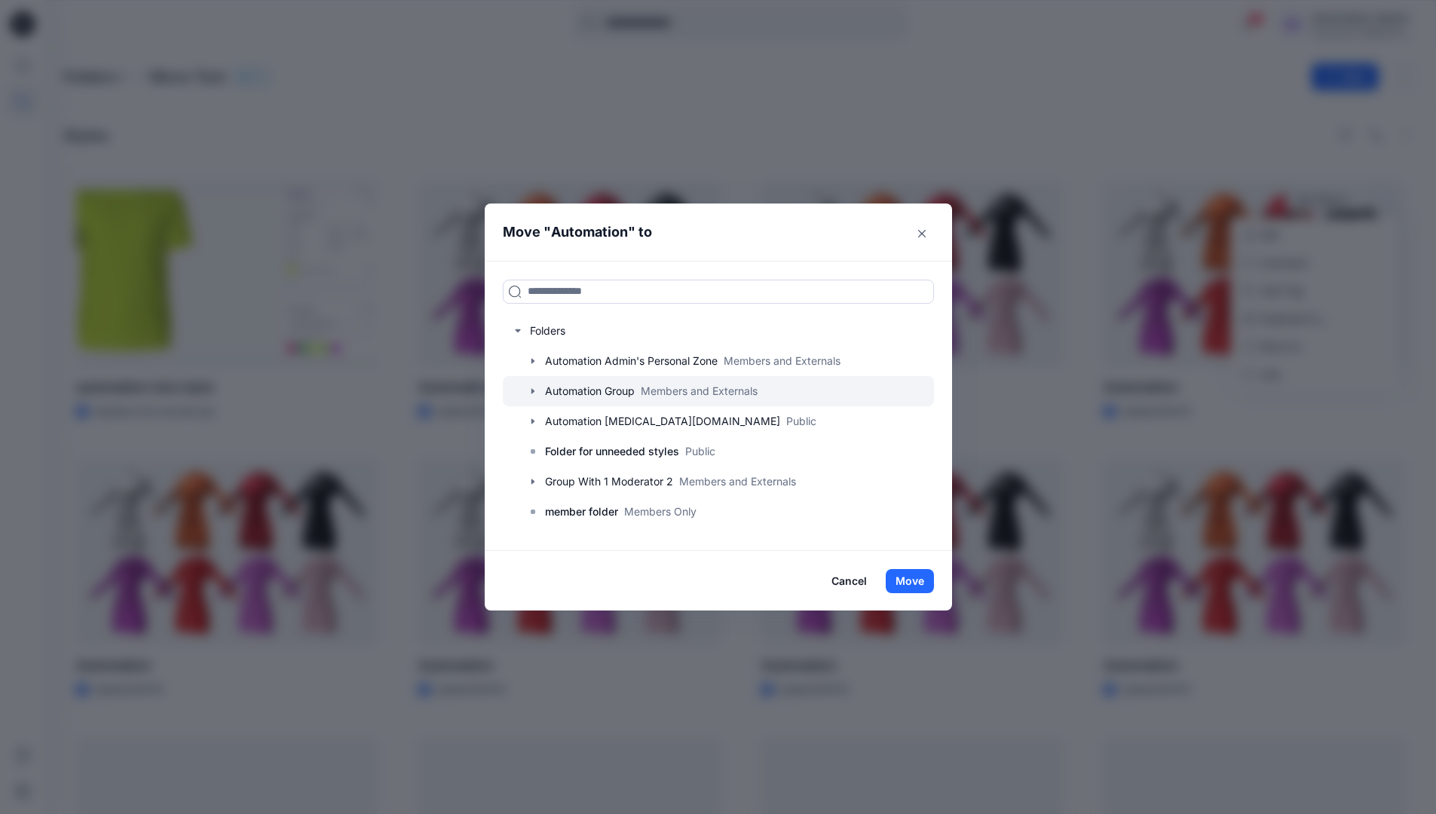
click at [534, 390] on icon "button" at bounding box center [532, 390] width 3 height 5
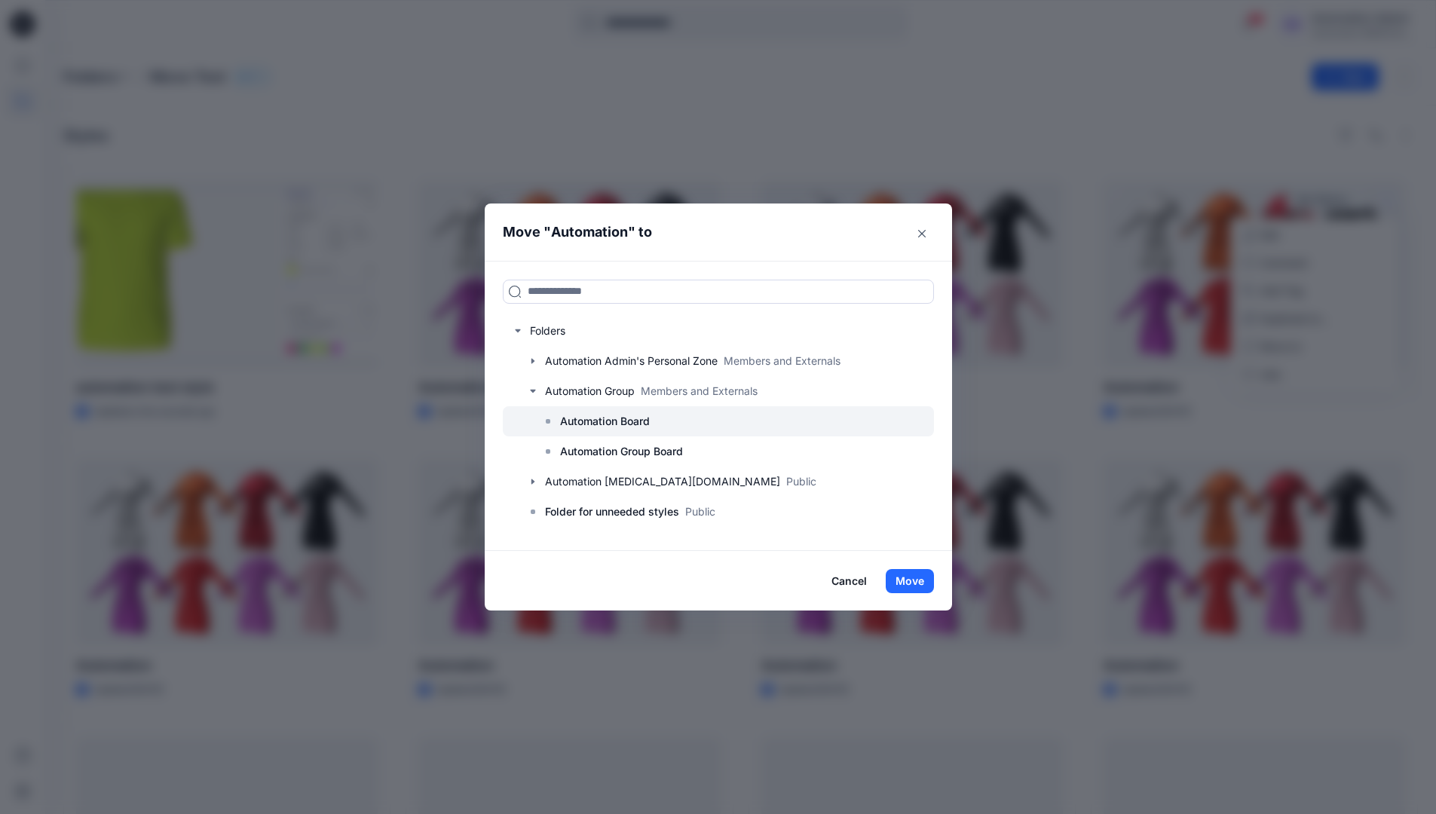
click at [598, 424] on p "Automation Board" at bounding box center [605, 421] width 90 height 18
click at [912, 574] on button "Move" at bounding box center [909, 581] width 48 height 24
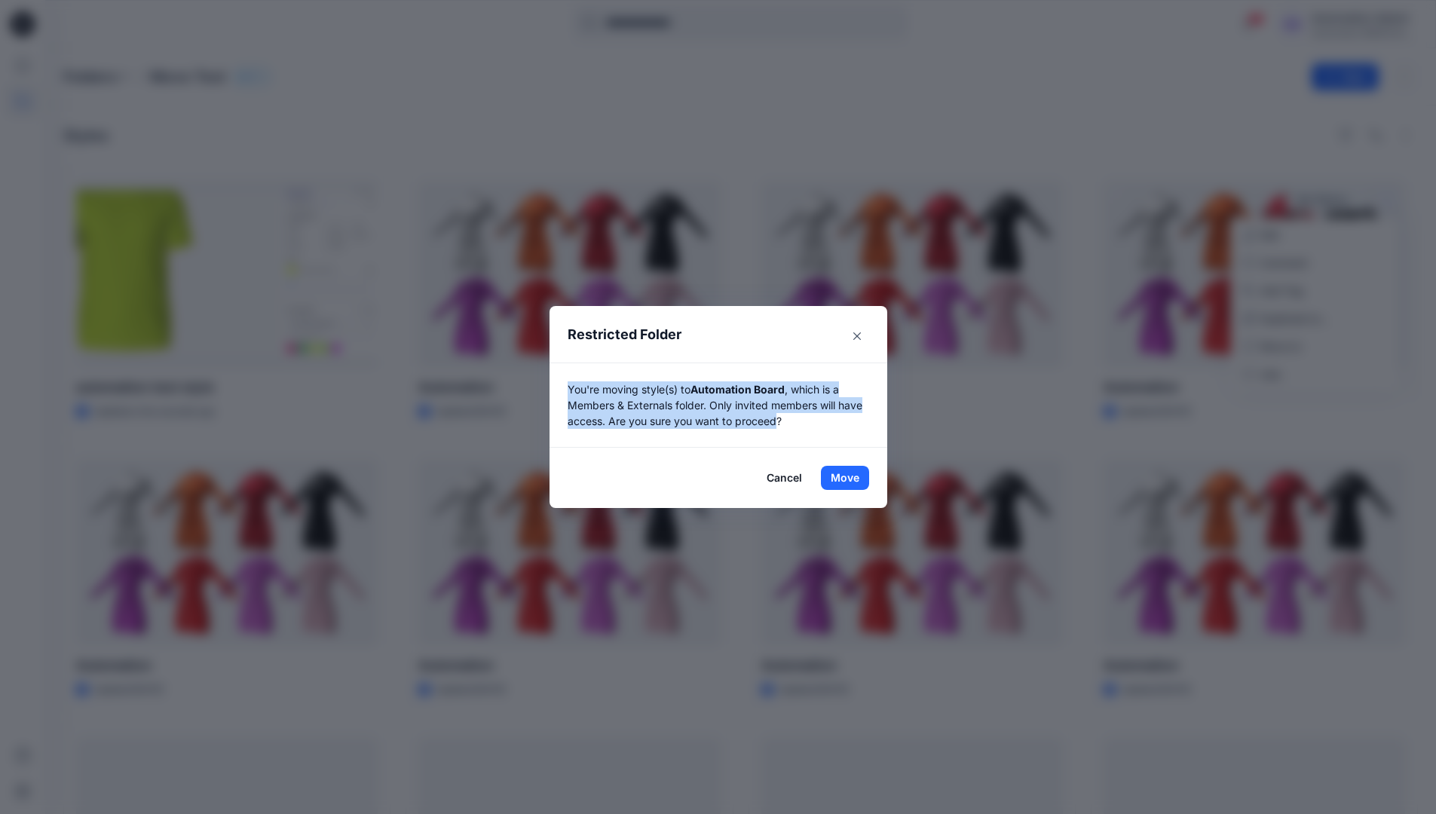
drag, startPoint x: 912, startPoint y: 574, endPoint x: 785, endPoint y: 423, distance: 197.9
click at [785, 423] on p "You're moving style(s) to Automation Board , which is a Members & Externals fol…" at bounding box center [717, 404] width 301 height 47
click at [850, 478] on button "Move" at bounding box center [845, 478] width 48 height 24
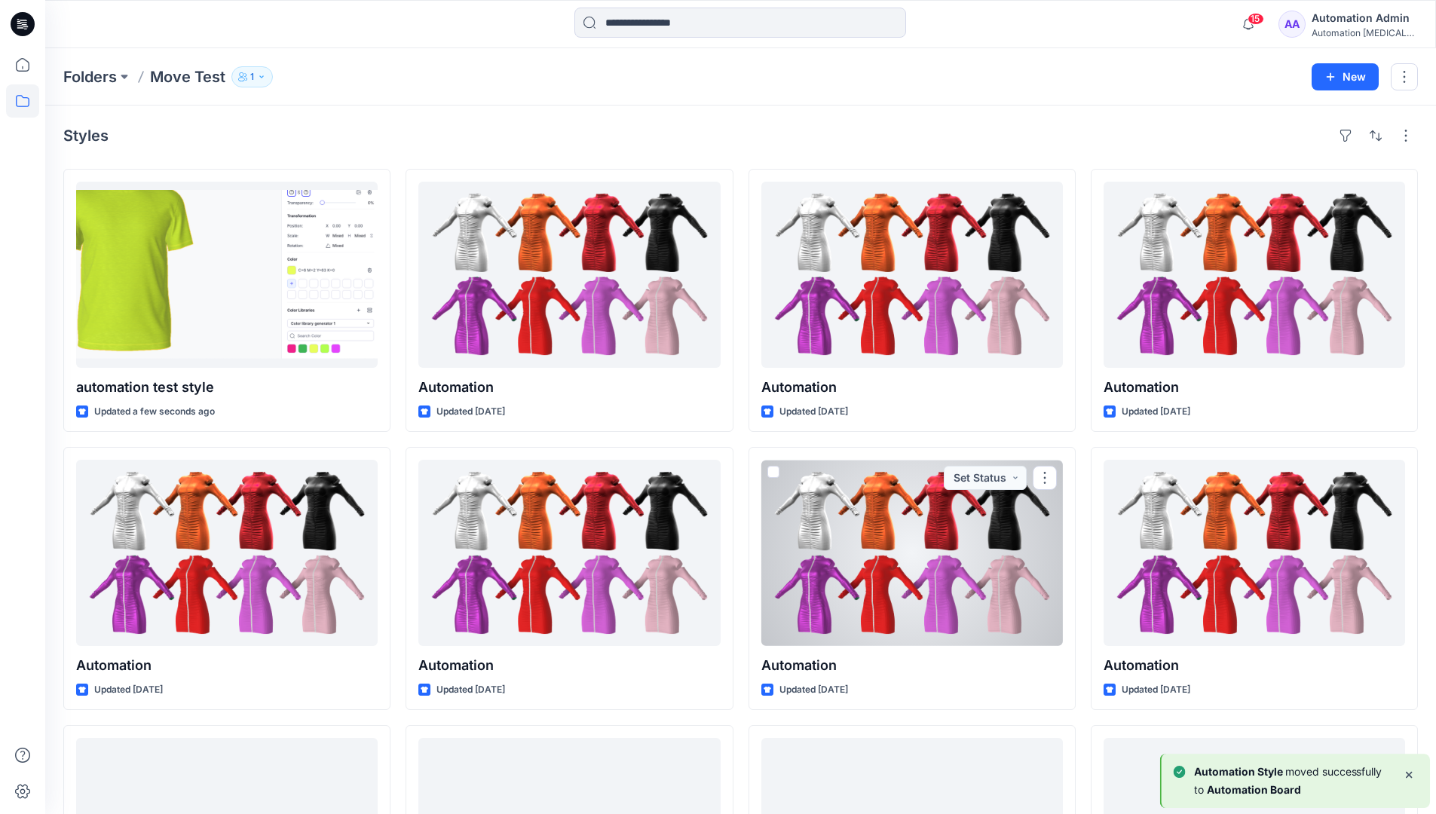
click at [1347, 35] on div "Automation [MEDICAL_DATA]..." at bounding box center [1364, 32] width 106 height 11
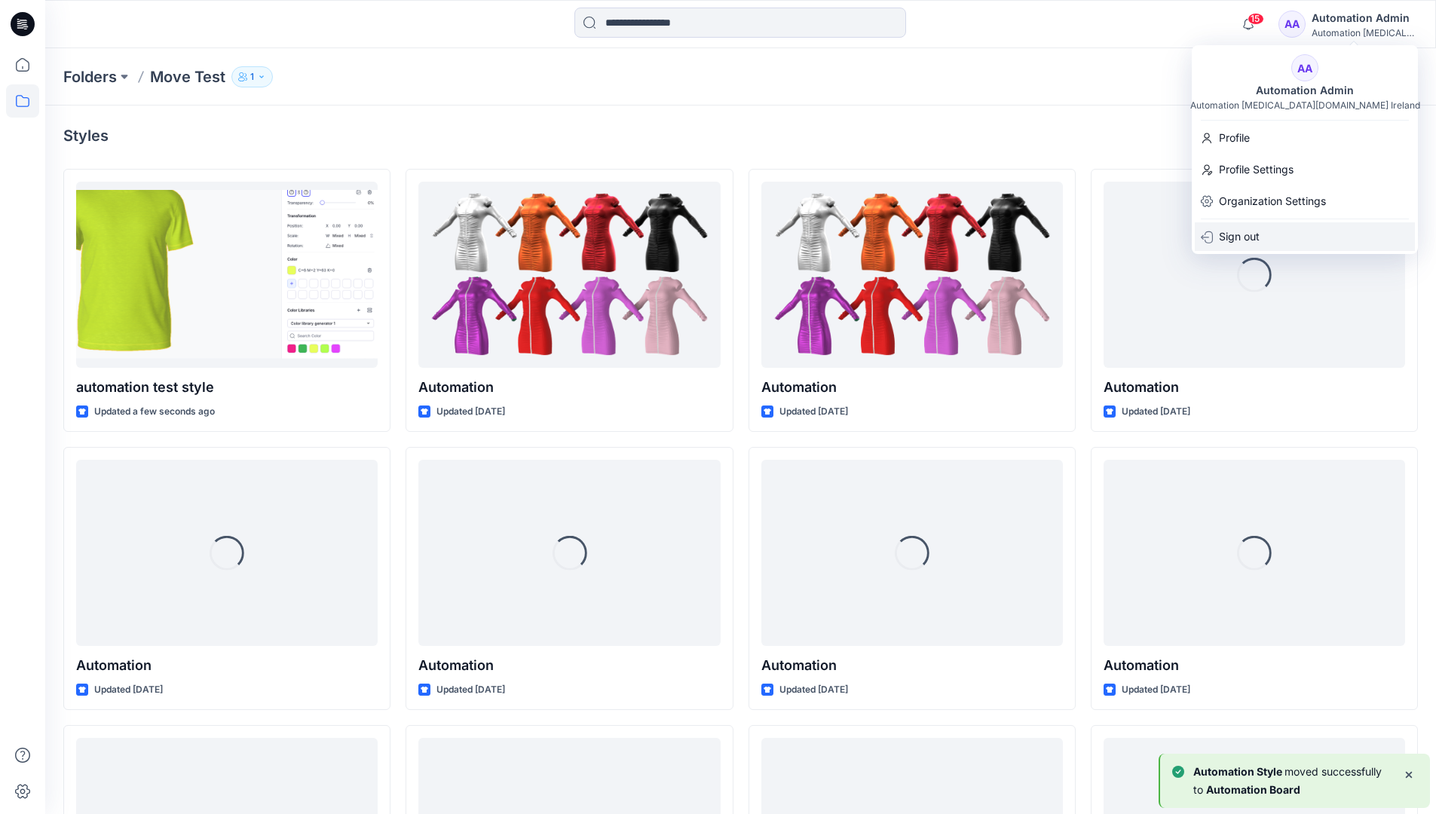
click at [1271, 231] on div "Sign out" at bounding box center [1304, 236] width 220 height 29
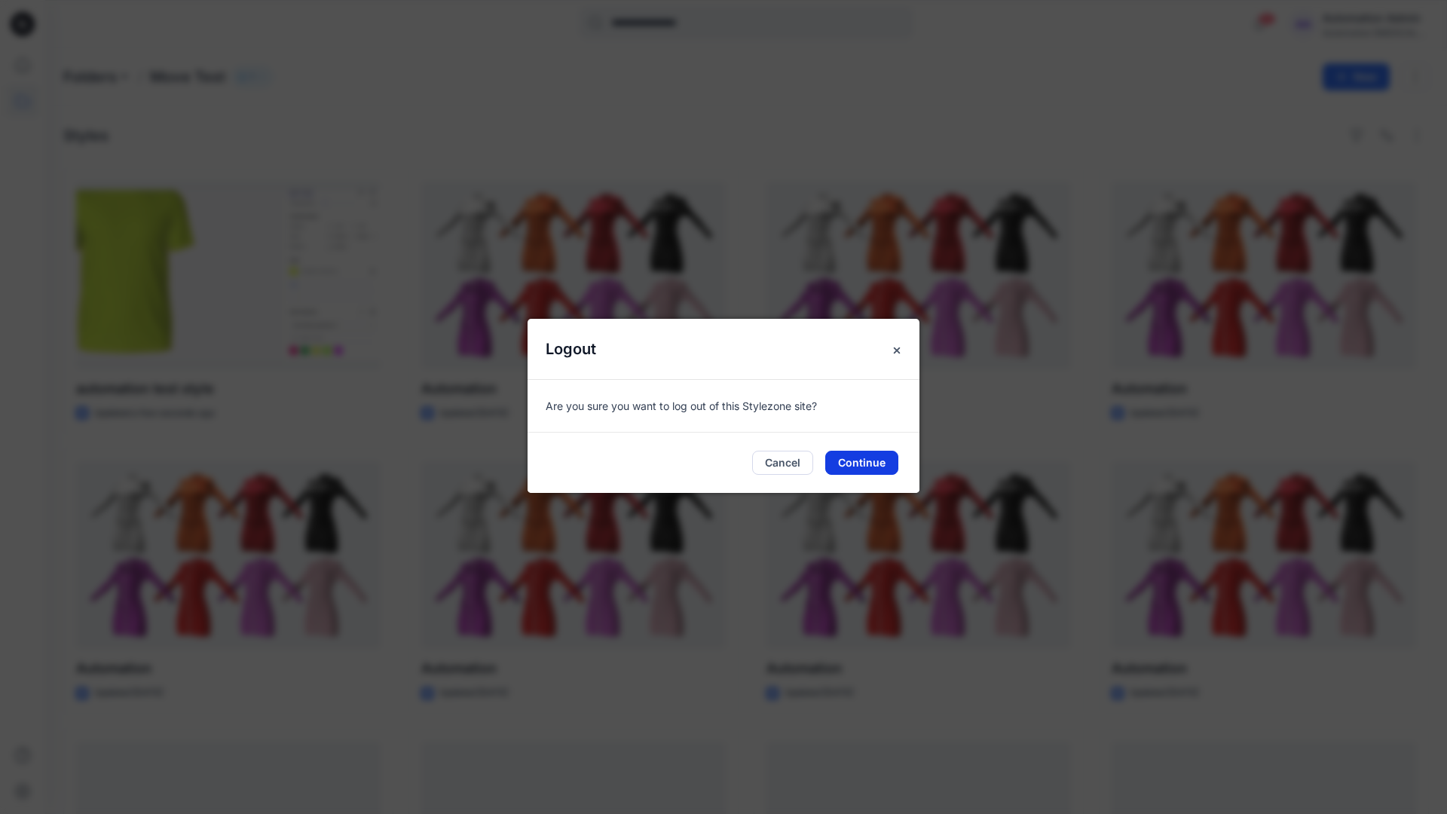
click at [852, 457] on button "Continue" at bounding box center [861, 463] width 73 height 24
